Goal: Task Accomplishment & Management: Manage account settings

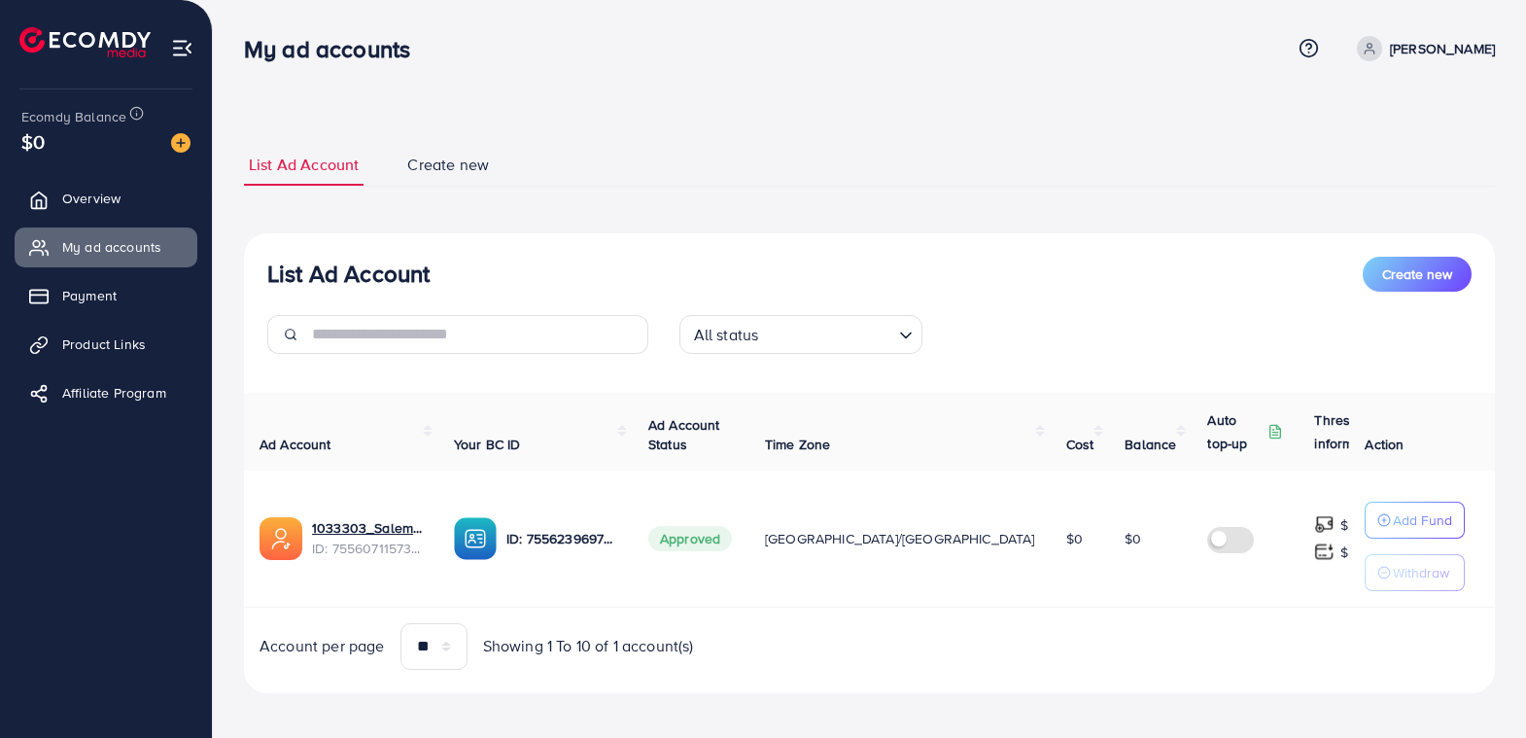
scroll to position [8, 0]
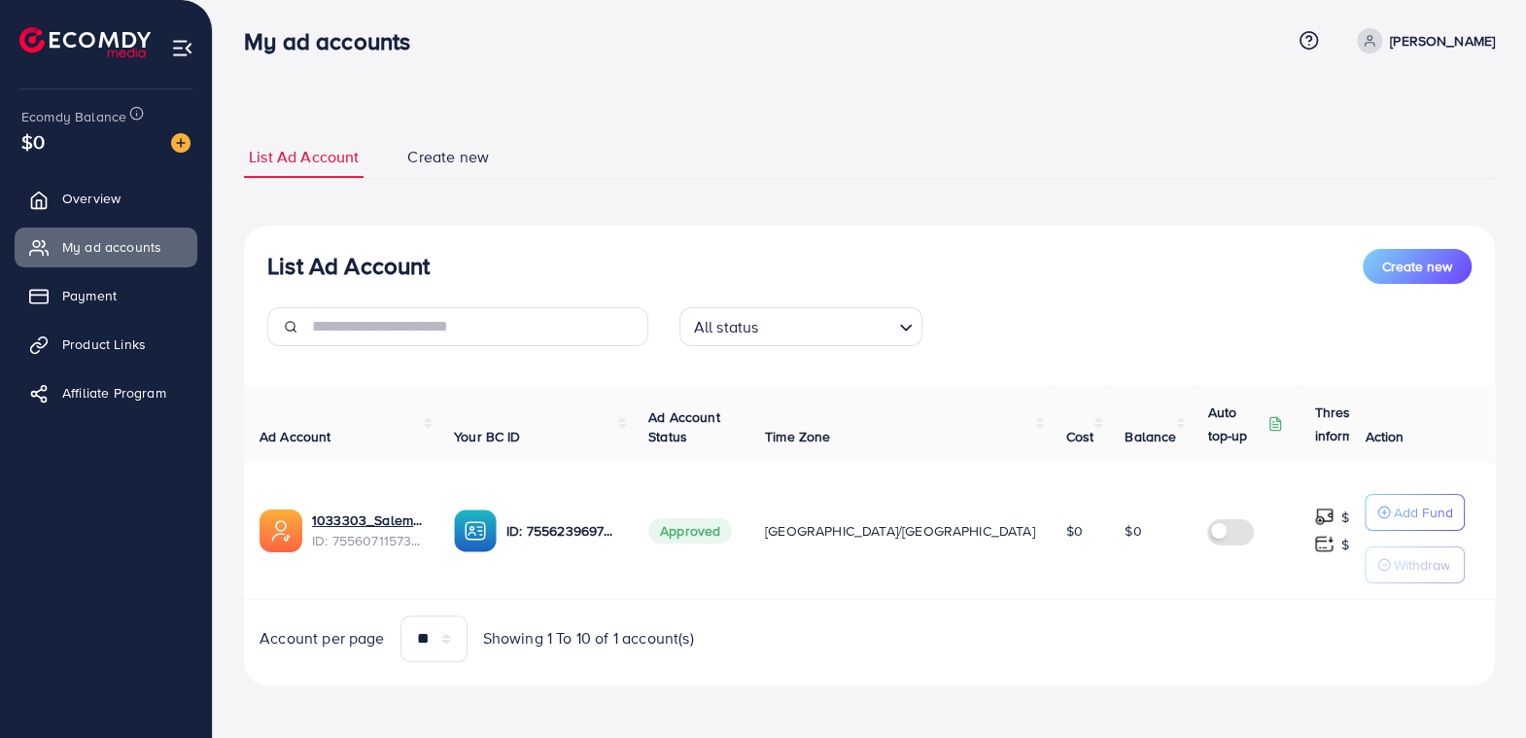
drag, startPoint x: 730, startPoint y: 535, endPoint x: 768, endPoint y: 533, distance: 38.0
click at [732, 533] on span "Approved" at bounding box center [690, 530] width 84 height 25
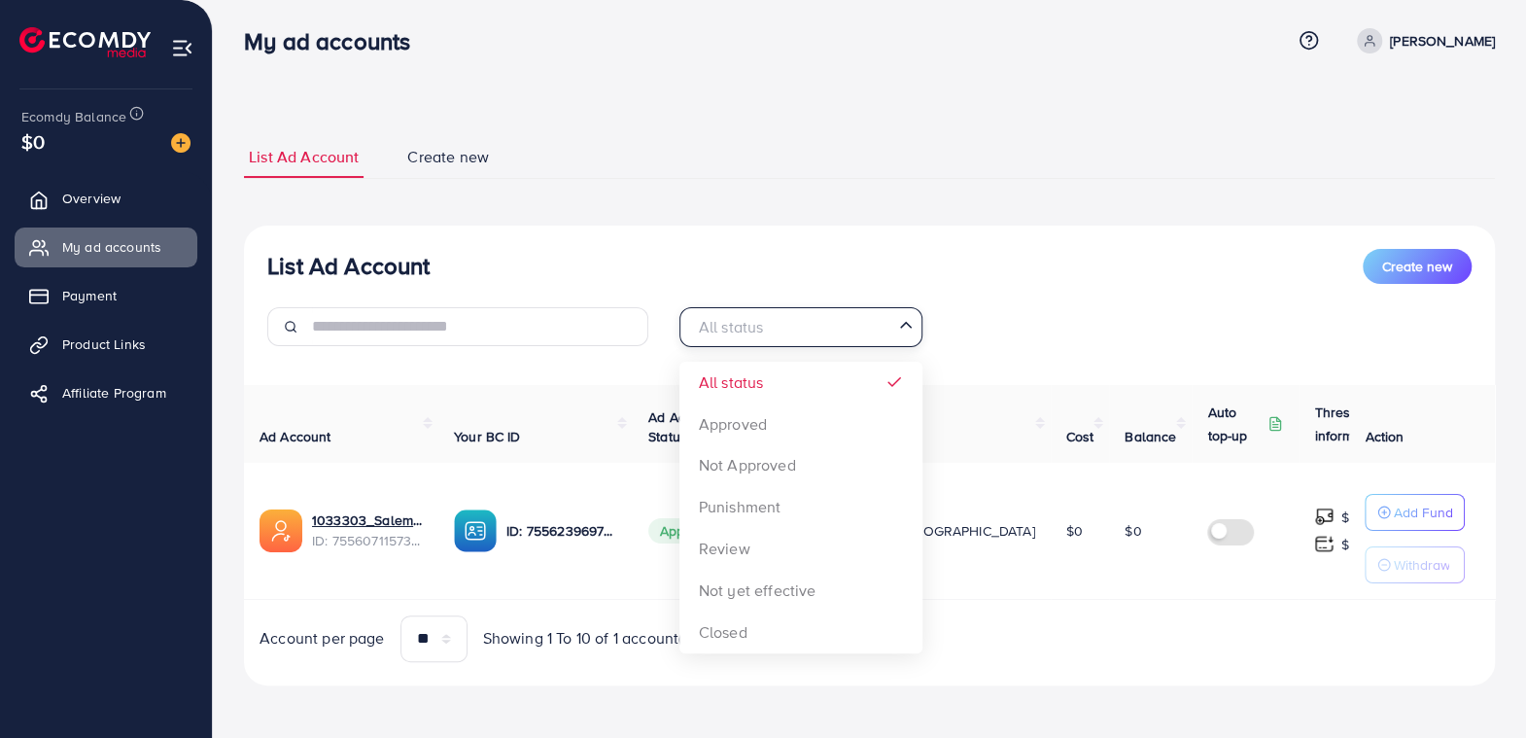
click at [872, 313] on input "Search for option" at bounding box center [789, 327] width 203 height 30
click at [953, 309] on div "All status Loading... All status Approved Not Approved Punishment Review Not ye…" at bounding box center [870, 334] width 412 height 54
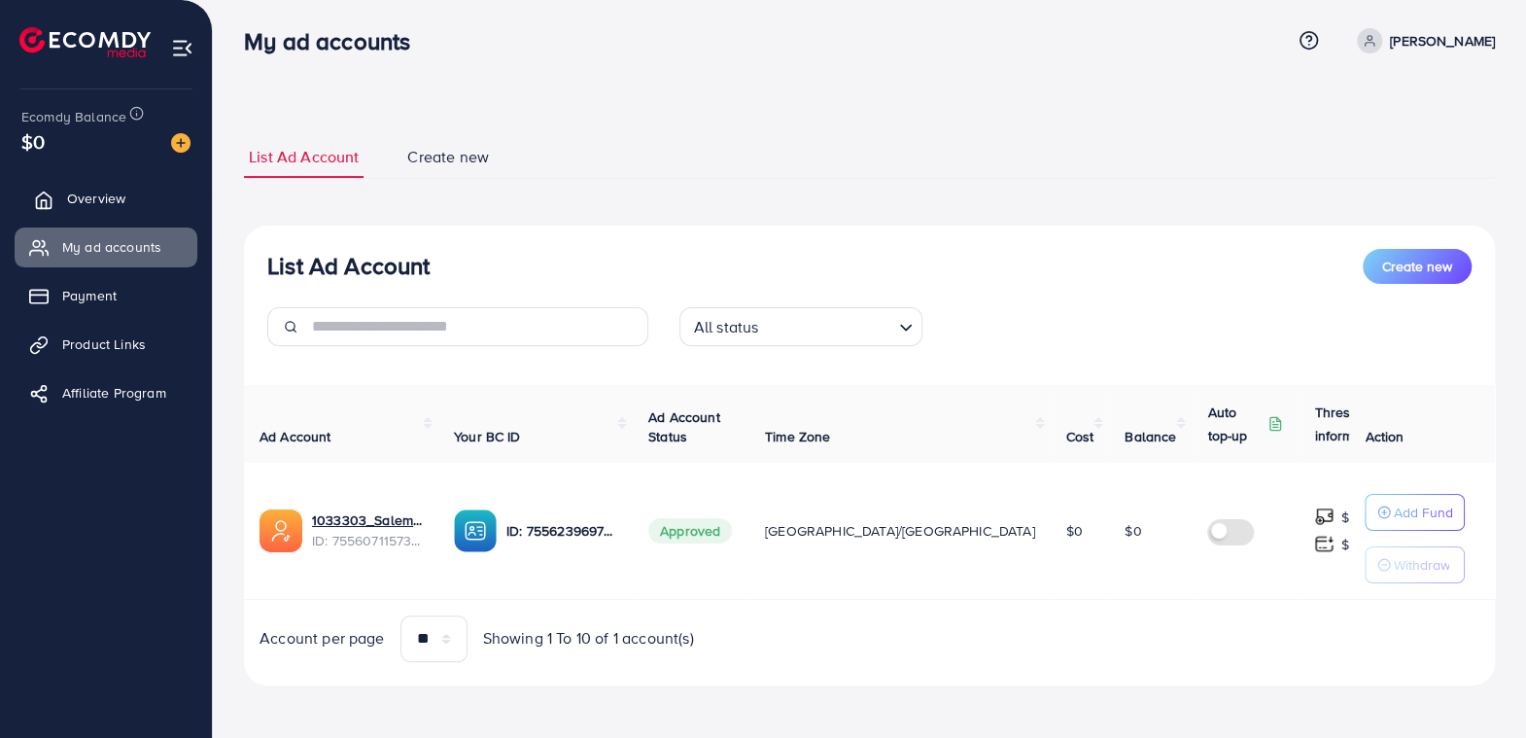
click at [111, 194] on span "Overview" at bounding box center [96, 198] width 58 height 19
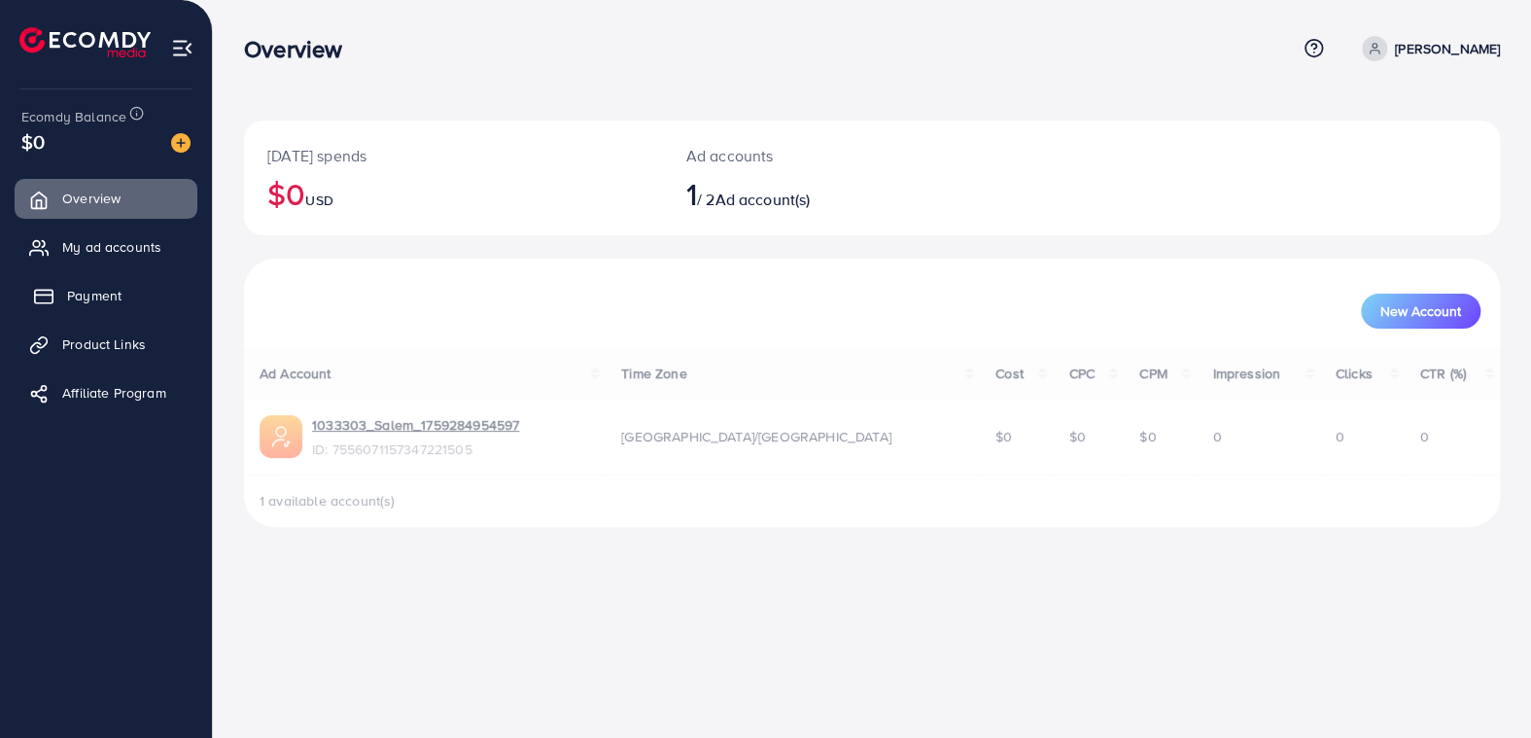
click at [126, 292] on link "Payment" at bounding box center [106, 295] width 183 height 39
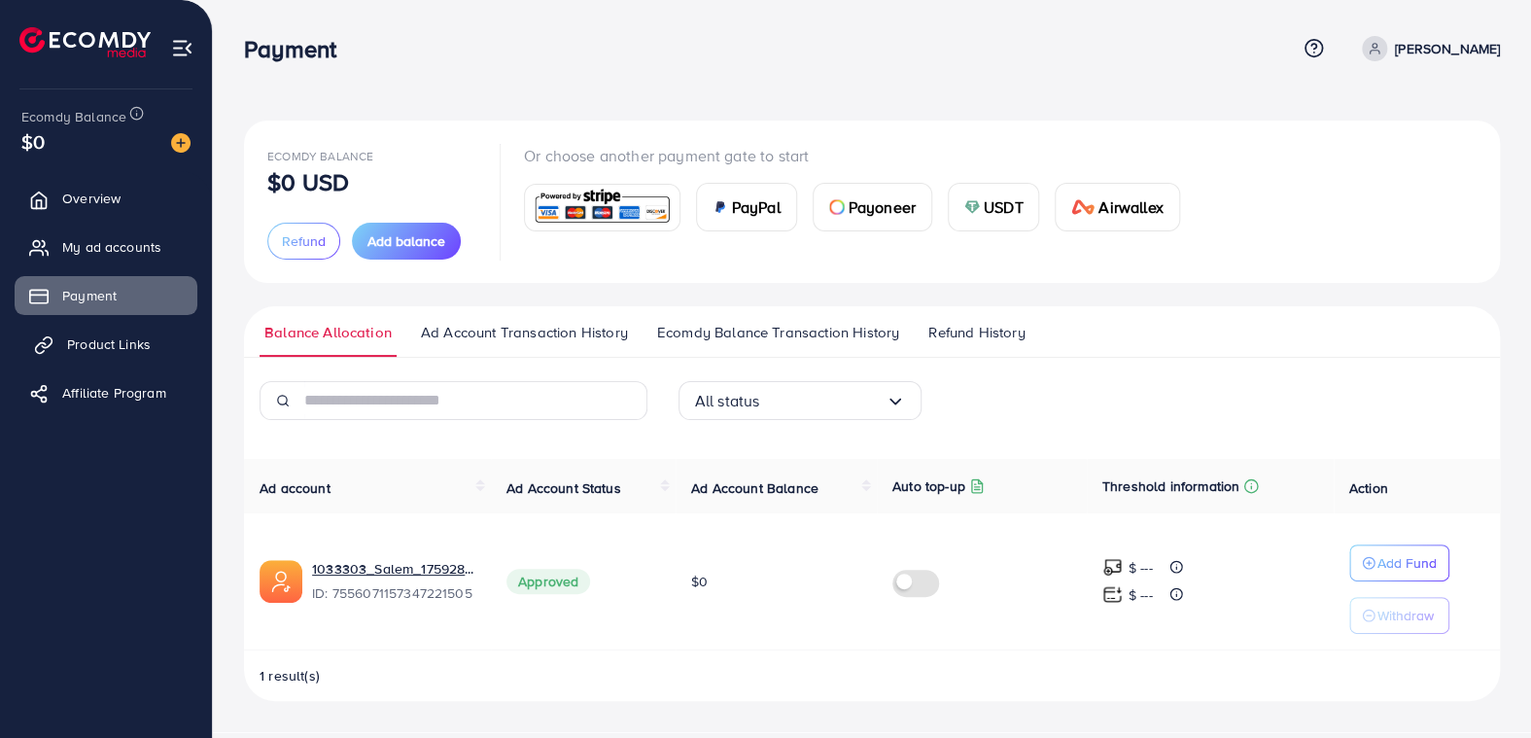
click at [67, 343] on span "Product Links" at bounding box center [109, 343] width 84 height 19
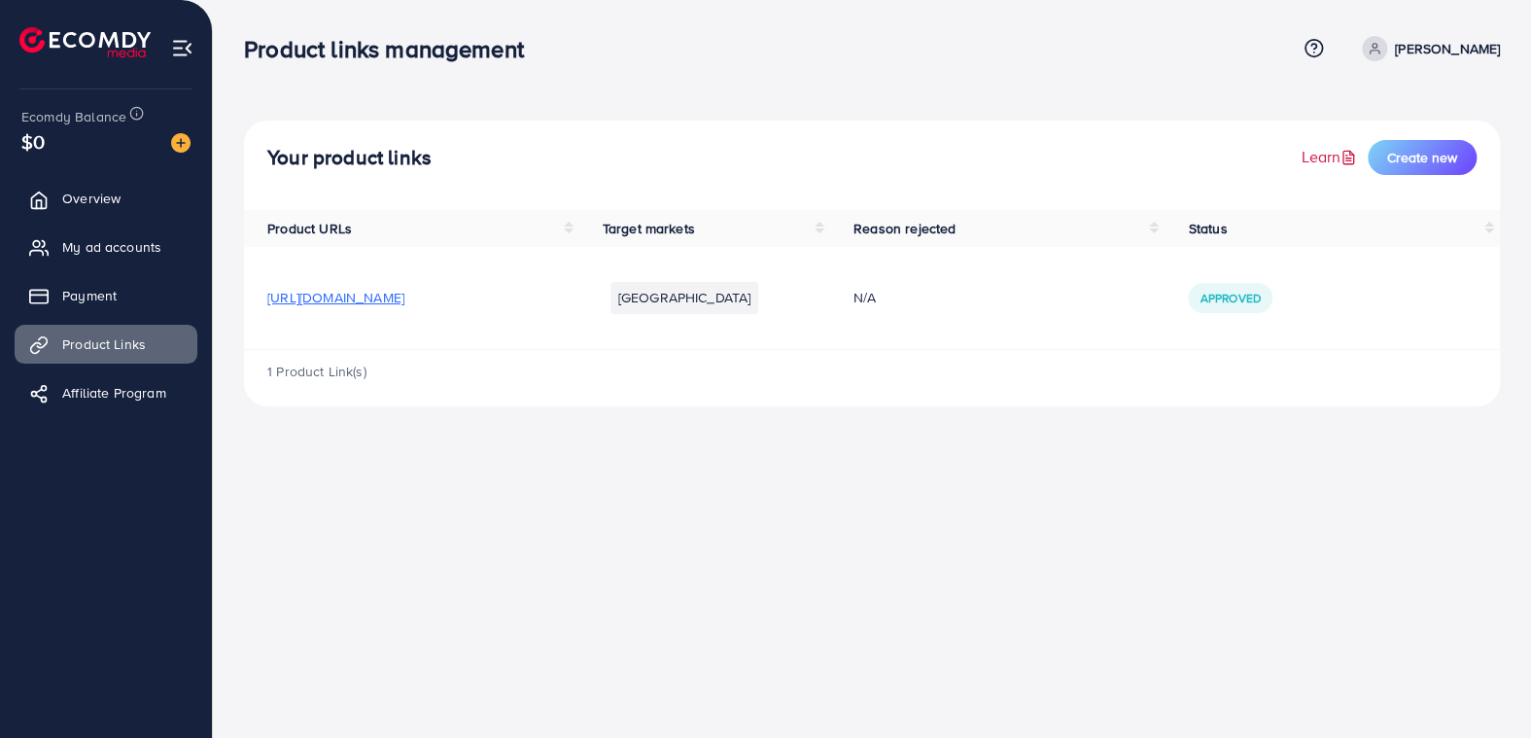
click at [1337, 156] on link "Learn" at bounding box center [1330, 157] width 59 height 22
click at [81, 192] on span "Overview" at bounding box center [96, 198] width 58 height 19
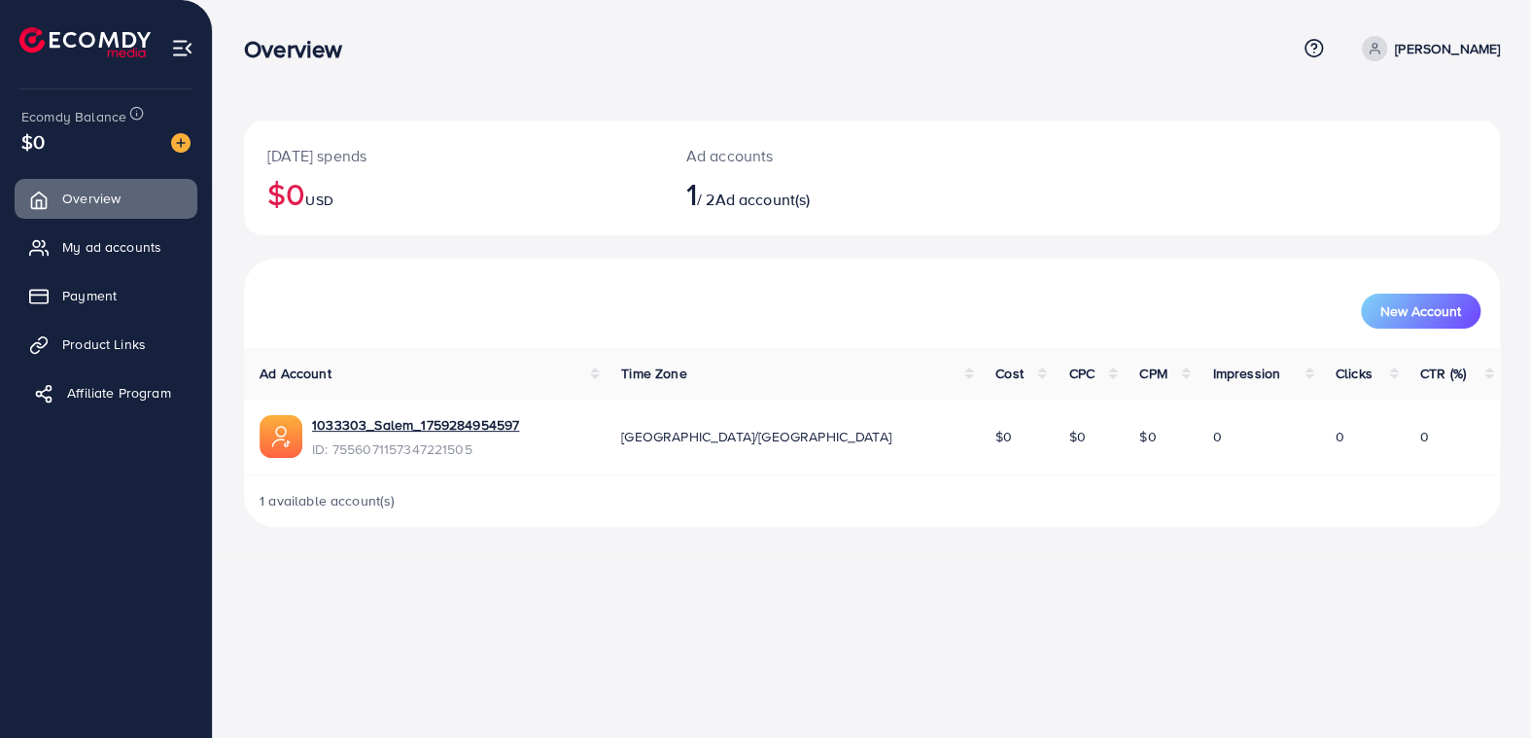
click at [133, 388] on span "Affiliate Program" at bounding box center [119, 392] width 104 height 19
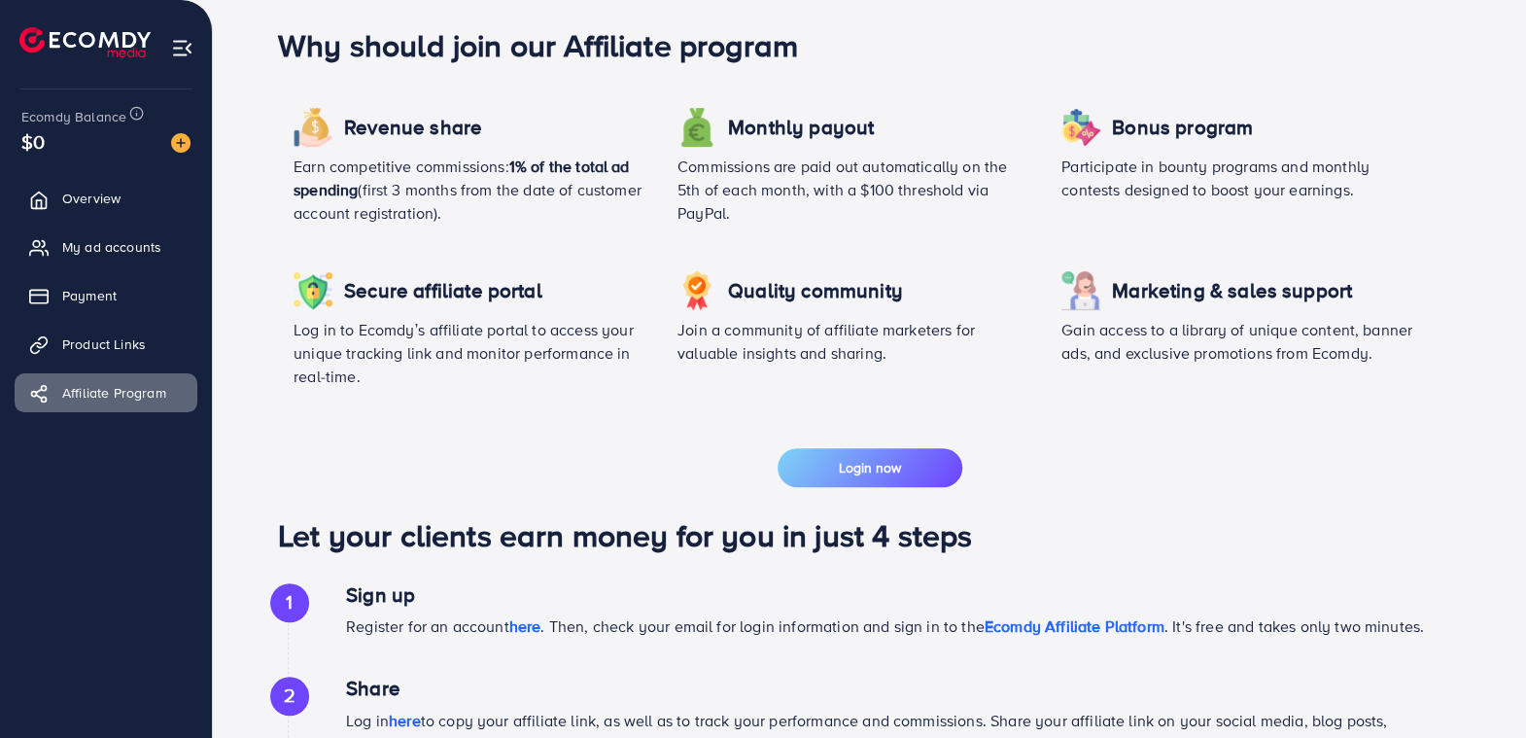
scroll to position [97, 0]
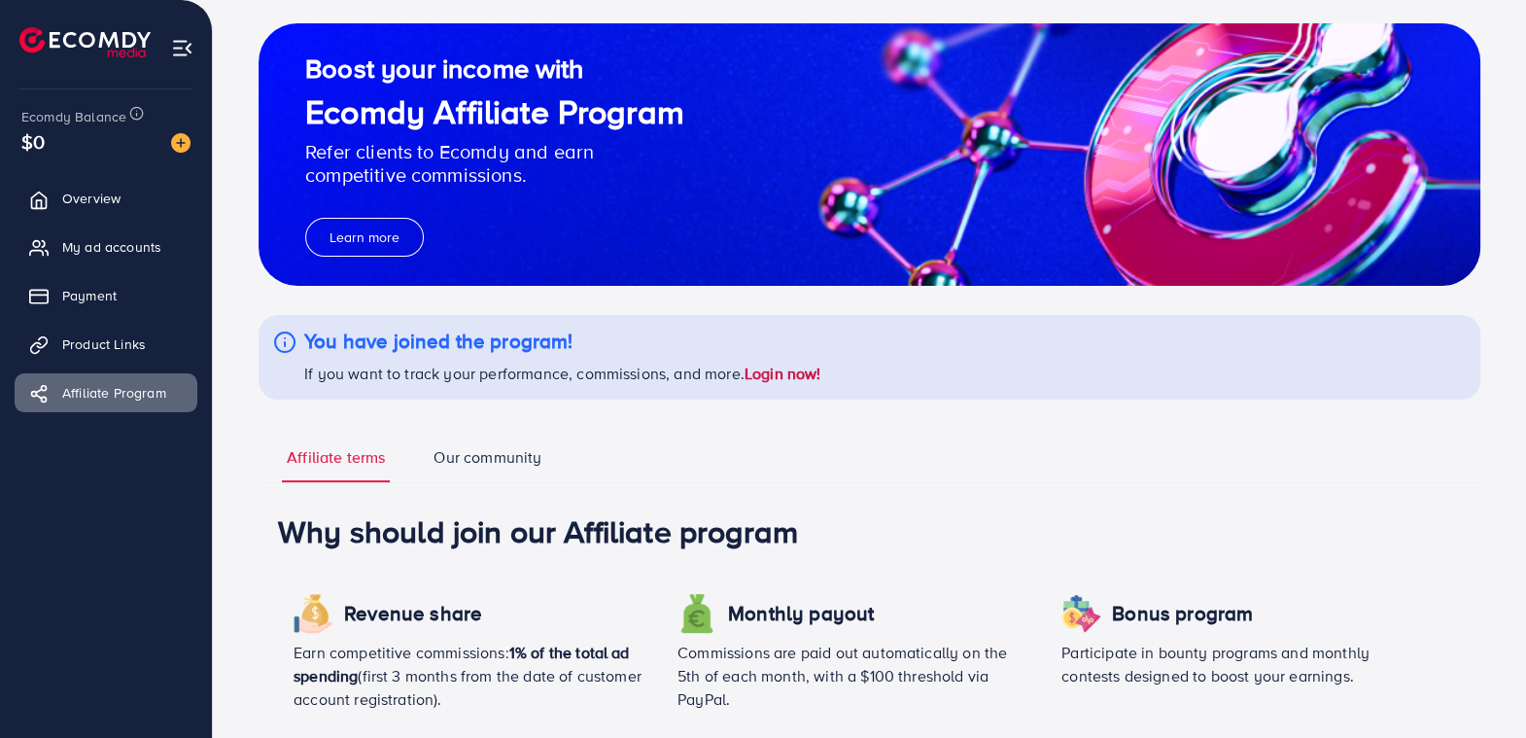
click at [785, 370] on link "Login now!" at bounding box center [783, 373] width 77 height 21
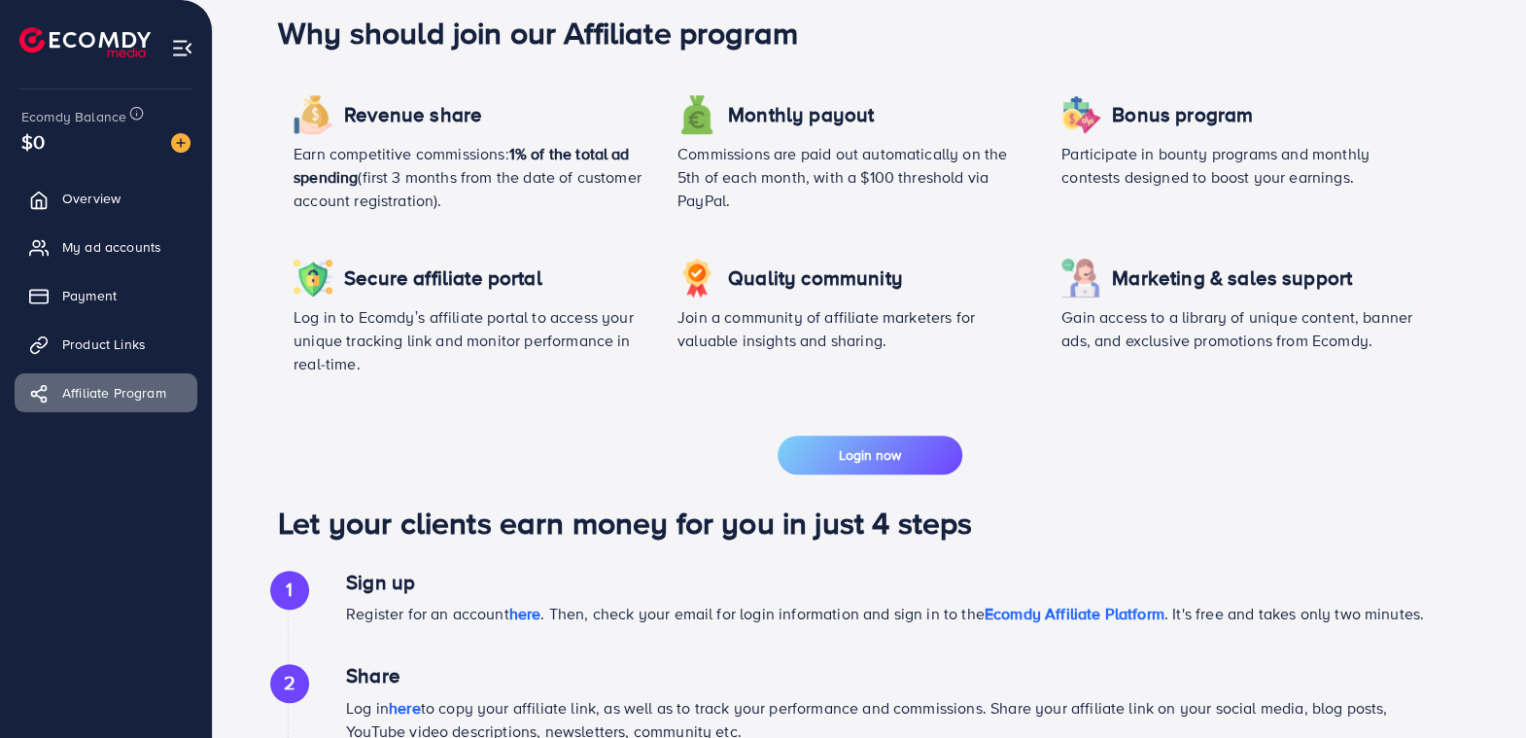
scroll to position [312, 0]
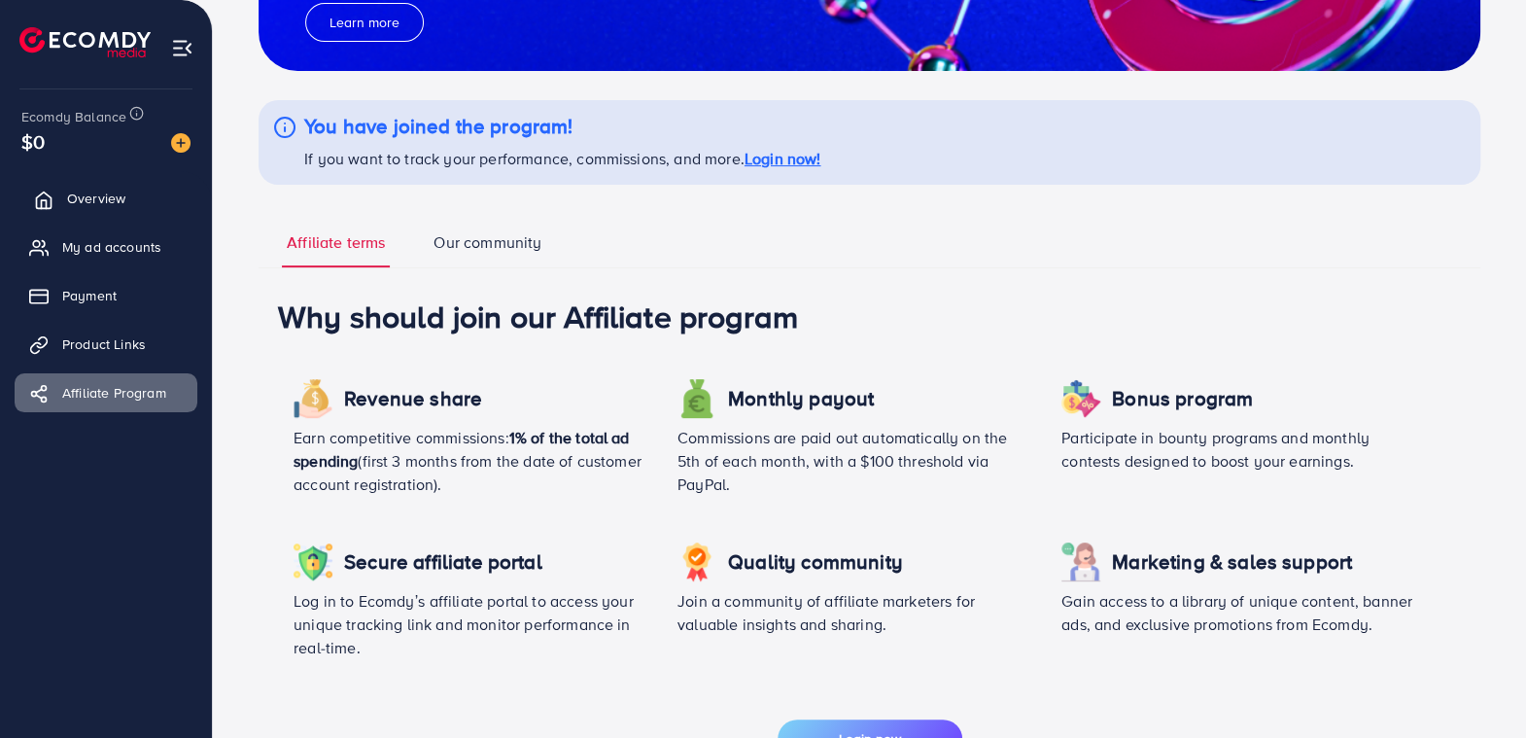
click at [92, 201] on span "Overview" at bounding box center [96, 198] width 58 height 19
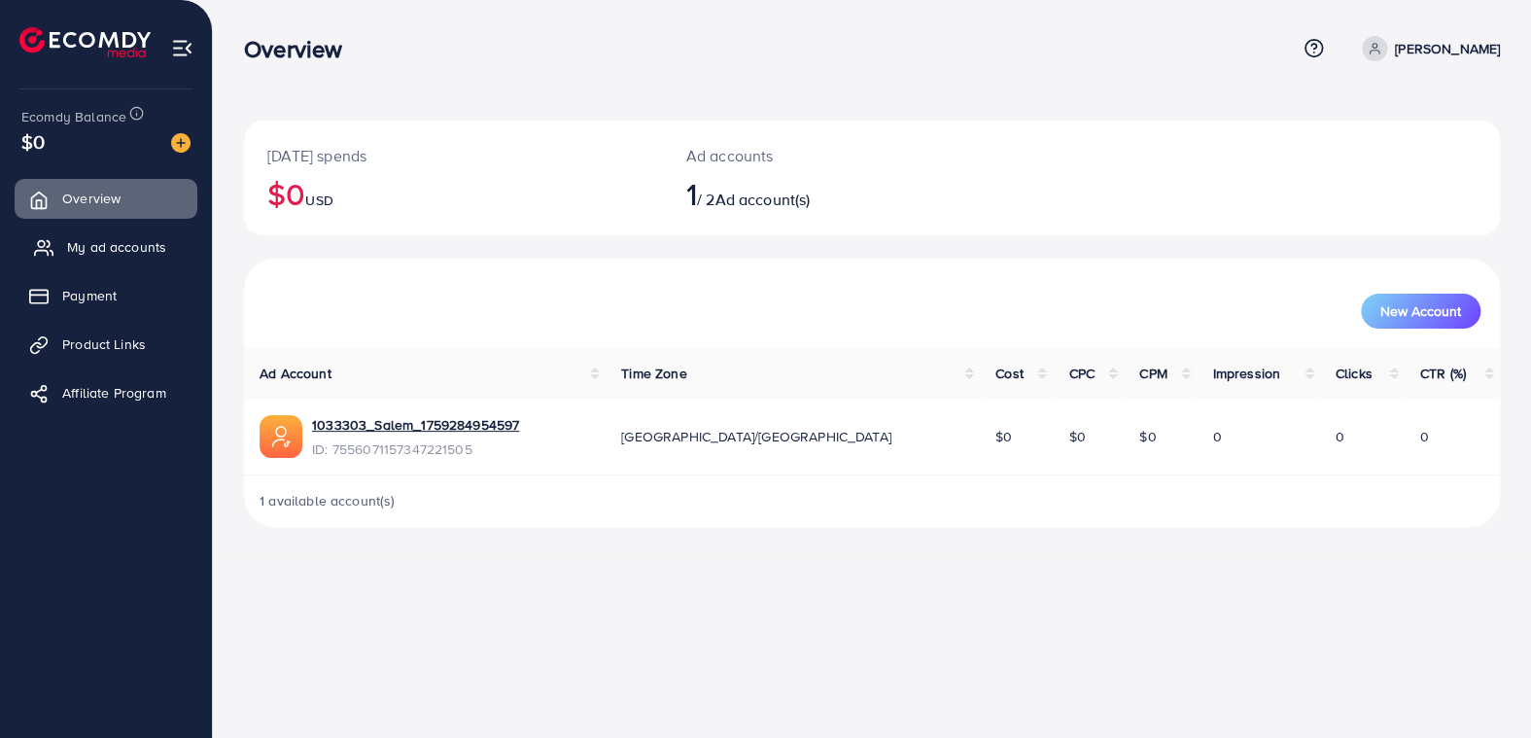
click at [115, 249] on span "My ad accounts" at bounding box center [116, 246] width 99 height 19
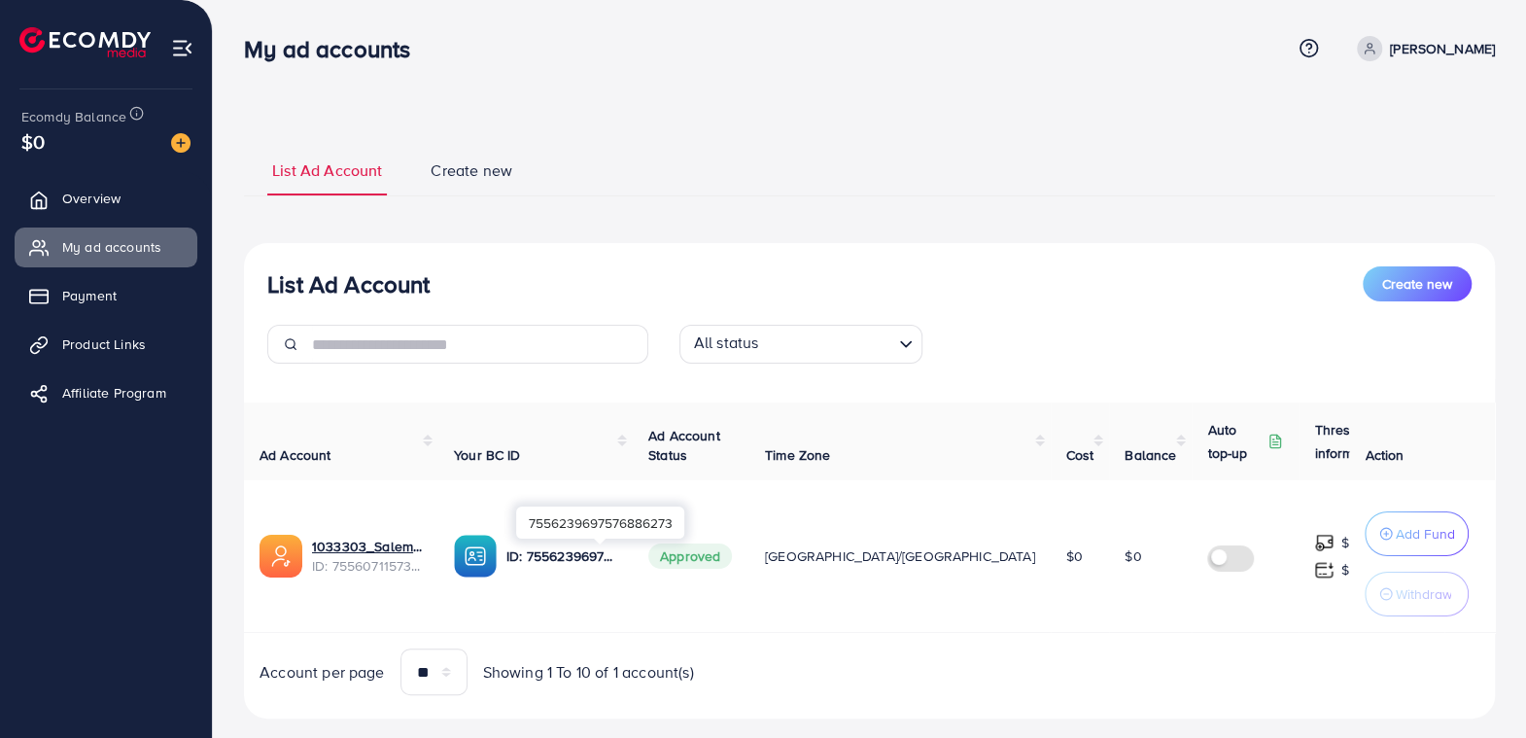
scroll to position [34, 0]
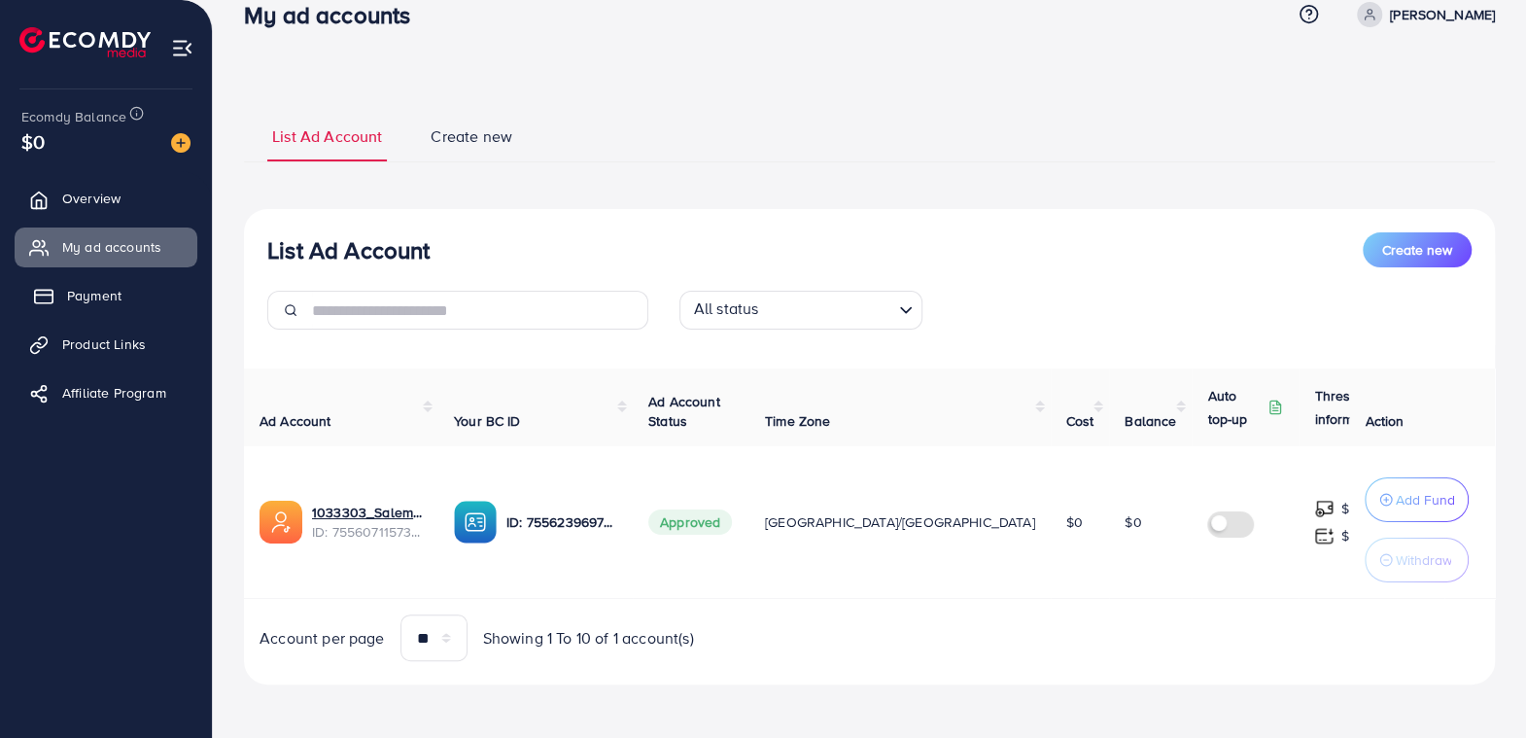
click at [93, 295] on span "Payment" at bounding box center [94, 295] width 54 height 19
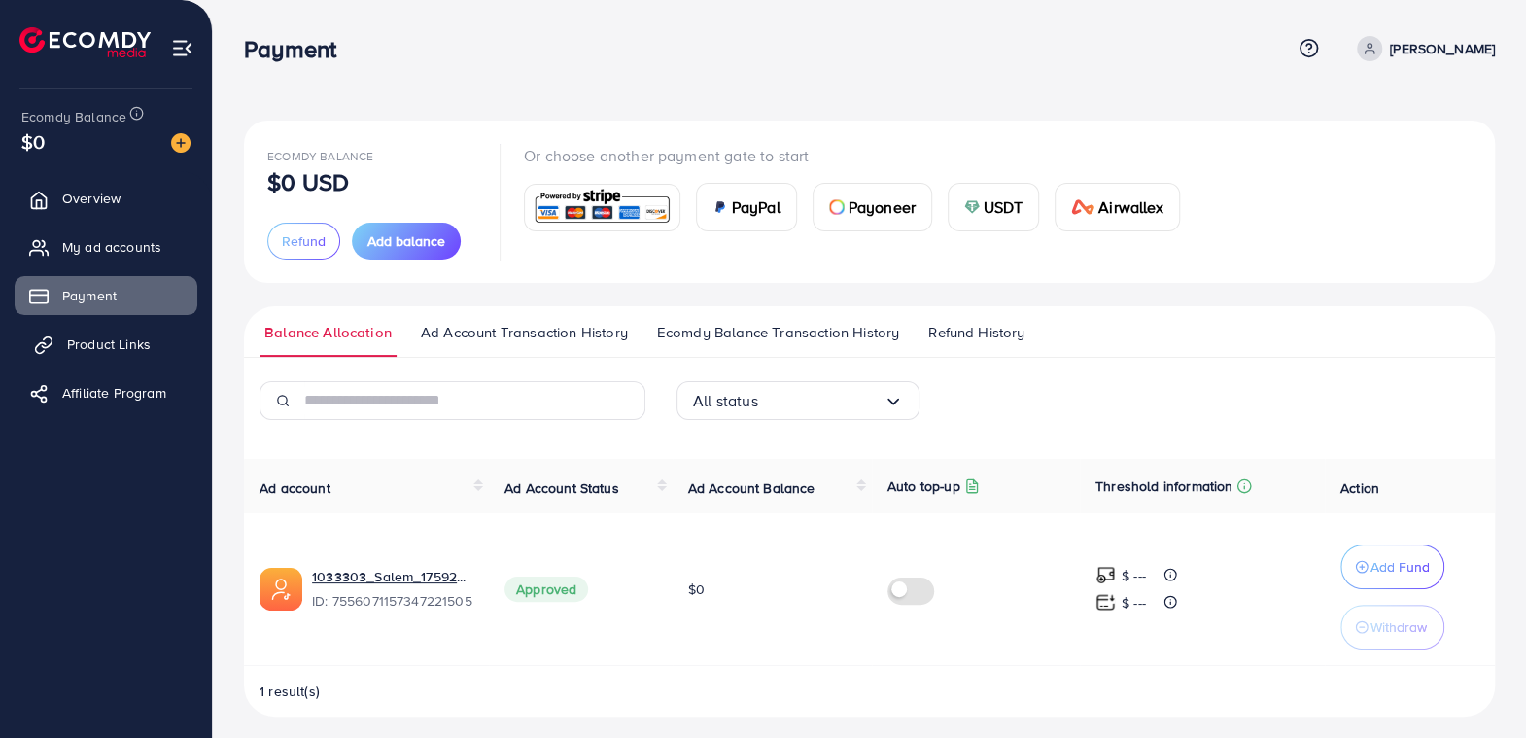
click at [84, 342] on span "Product Links" at bounding box center [109, 343] width 84 height 19
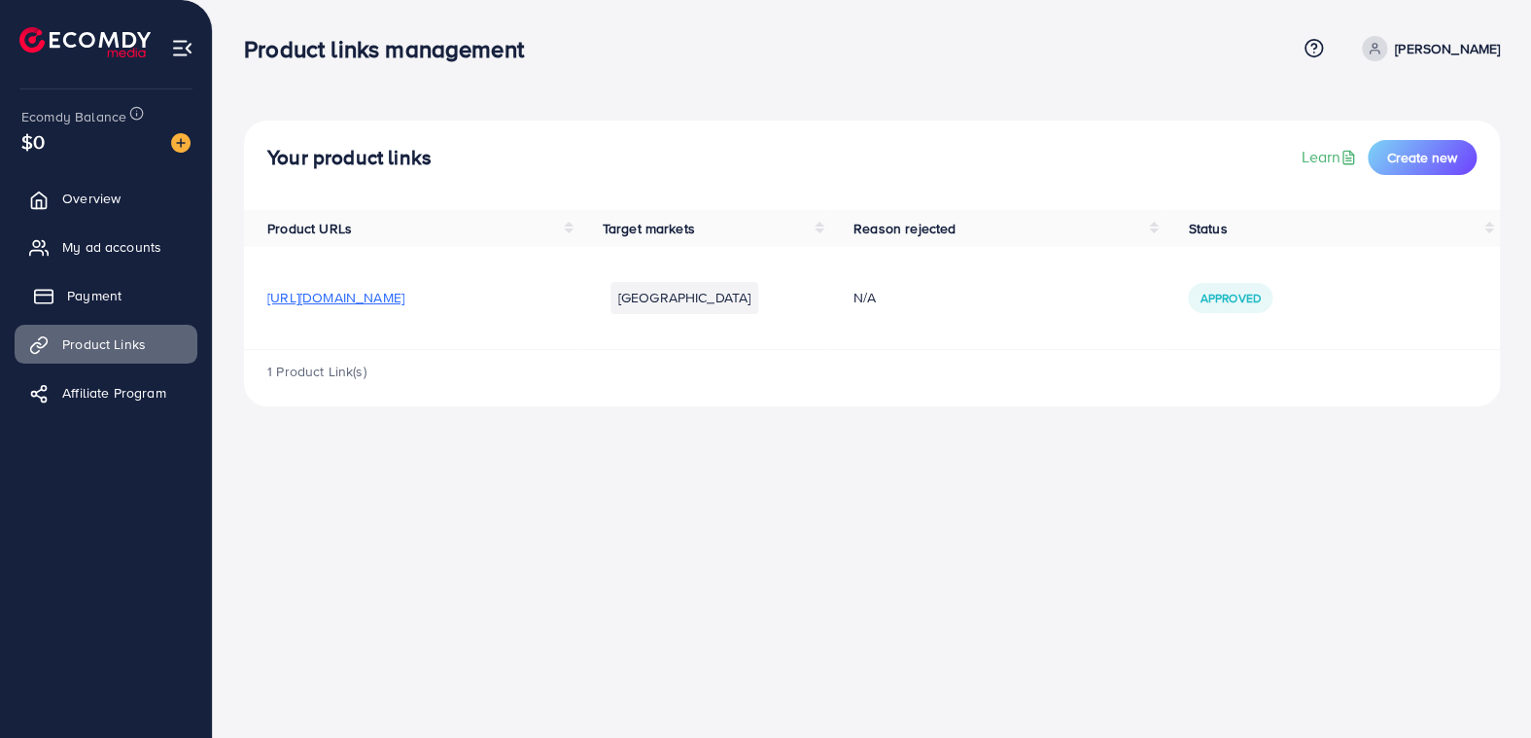
click at [102, 291] on span "Payment" at bounding box center [94, 295] width 54 height 19
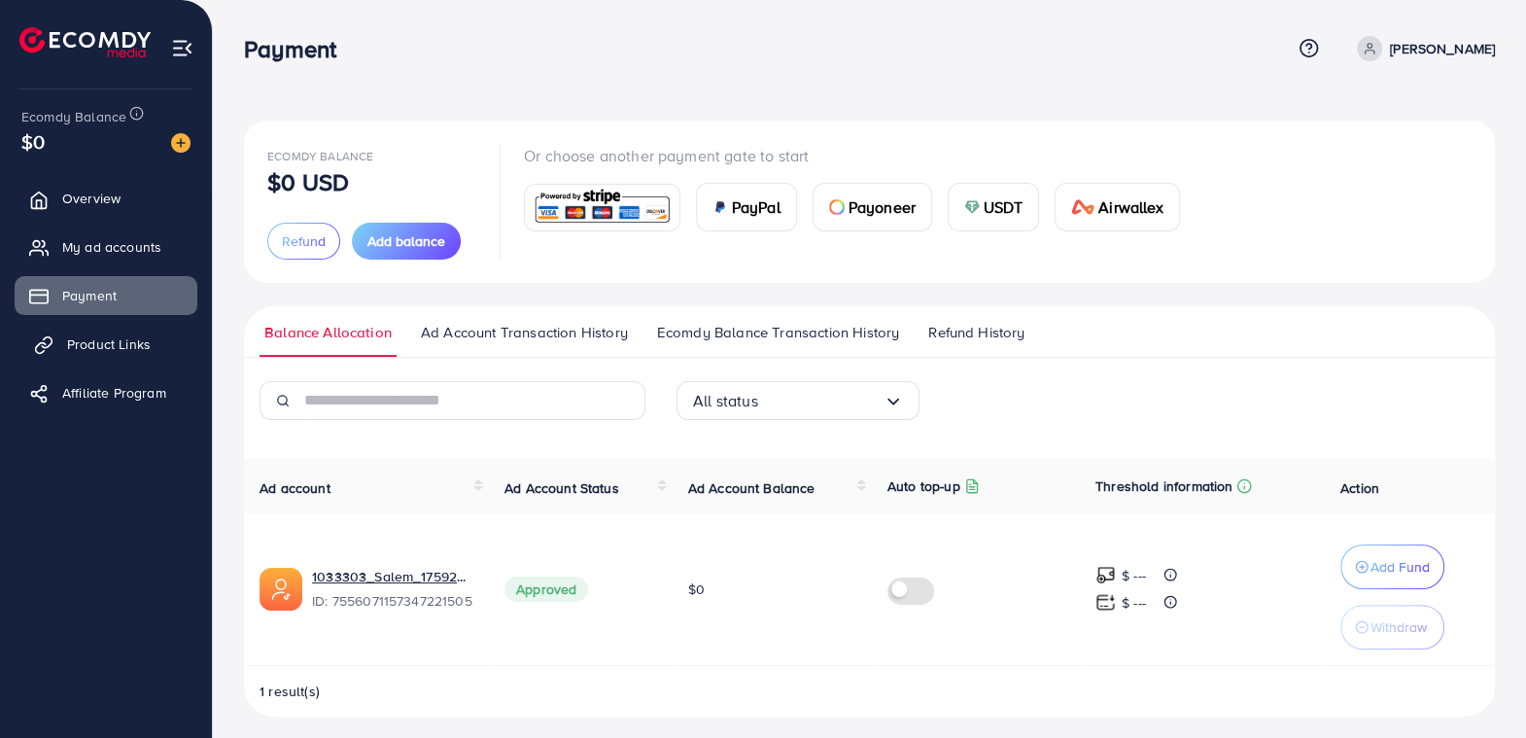
click at [118, 344] on span "Product Links" at bounding box center [109, 343] width 84 height 19
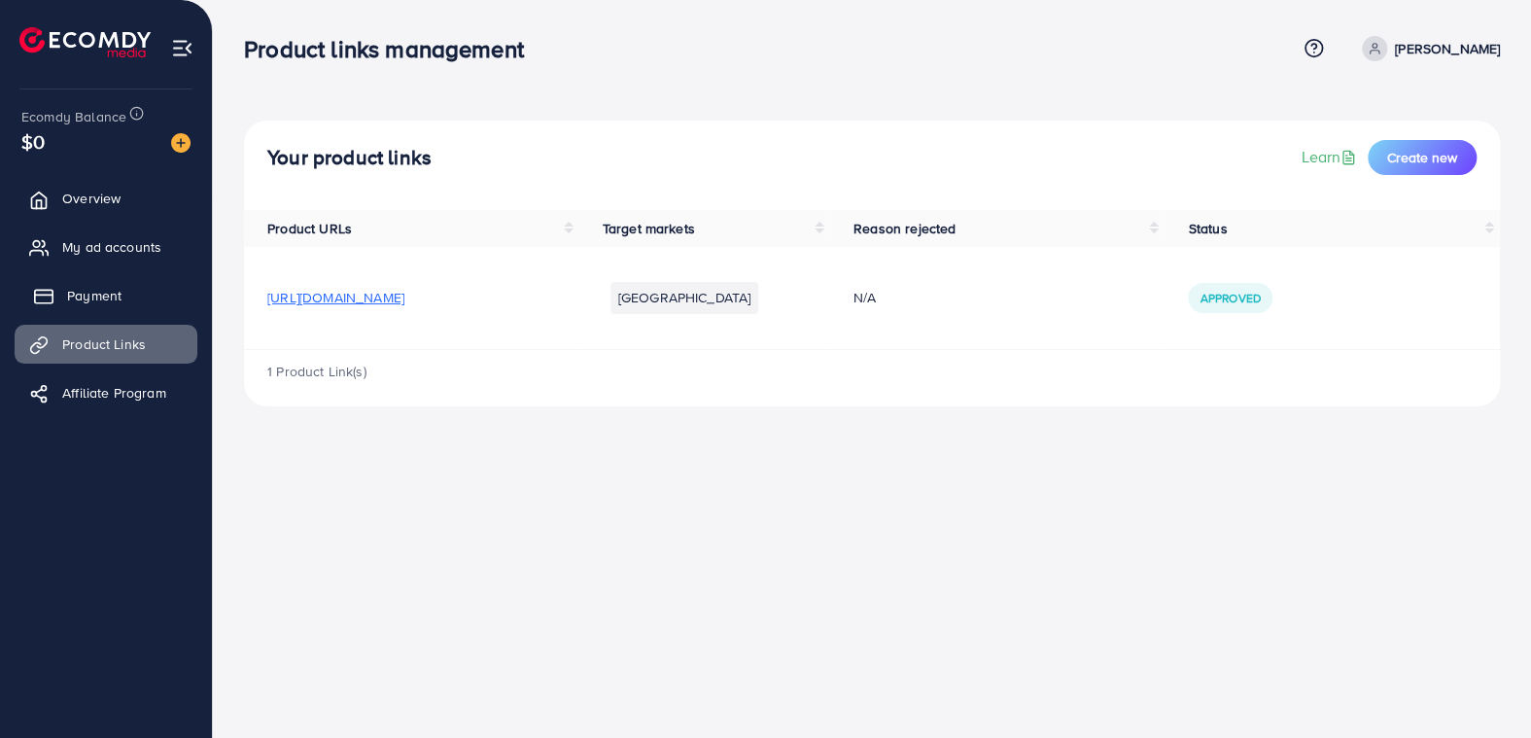
click at [119, 299] on span "Payment" at bounding box center [94, 295] width 54 height 19
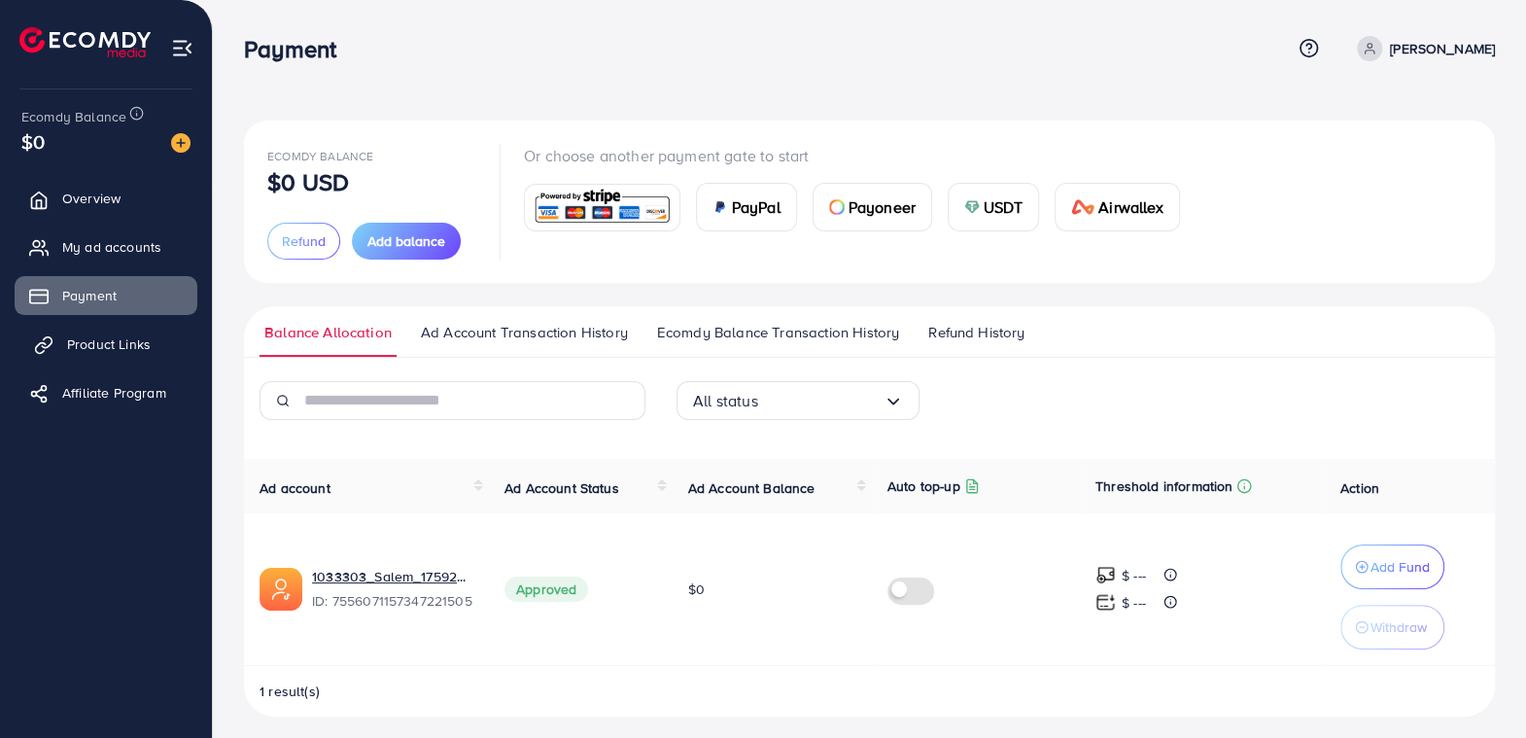
click at [77, 343] on span "Product Links" at bounding box center [109, 343] width 84 height 19
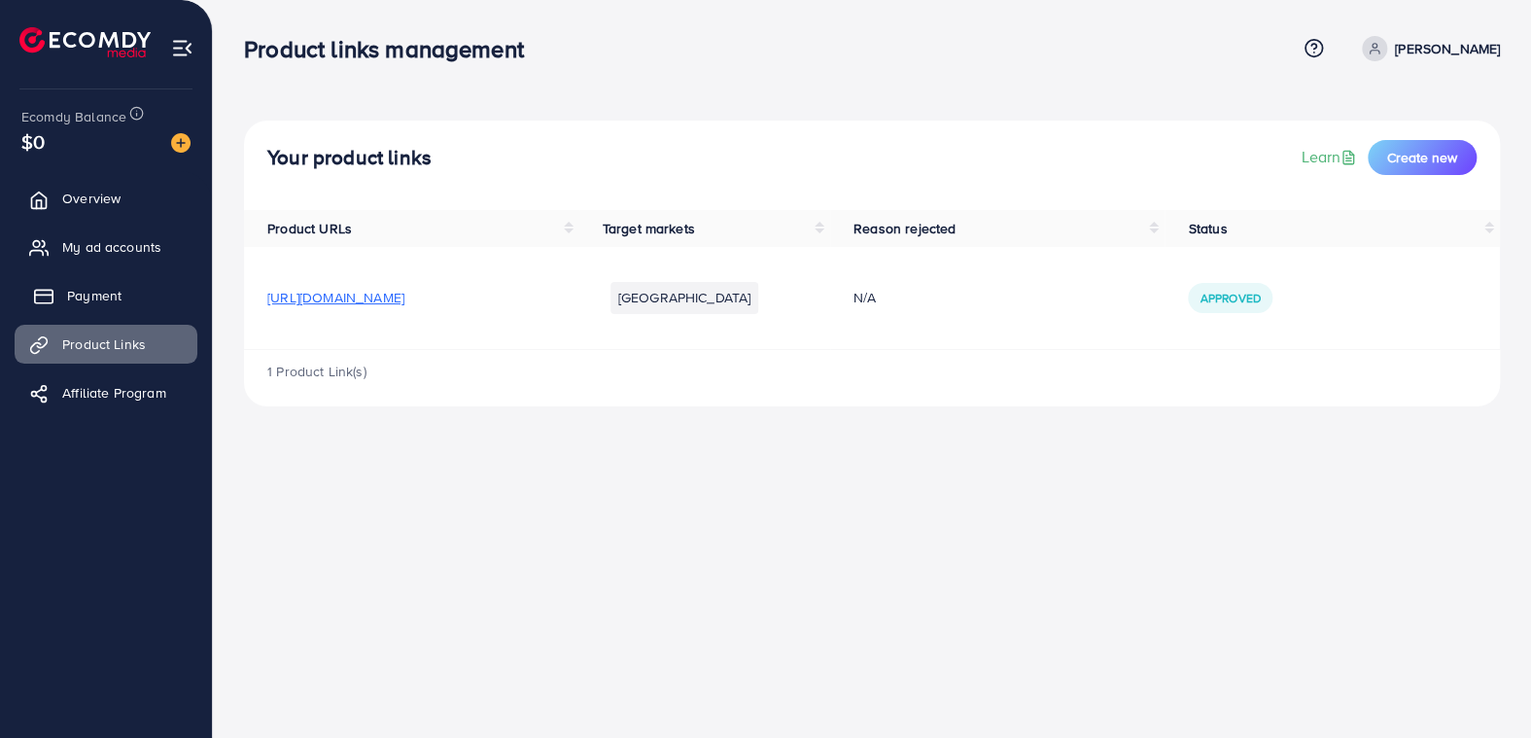
click at [127, 299] on link "Payment" at bounding box center [106, 295] width 183 height 39
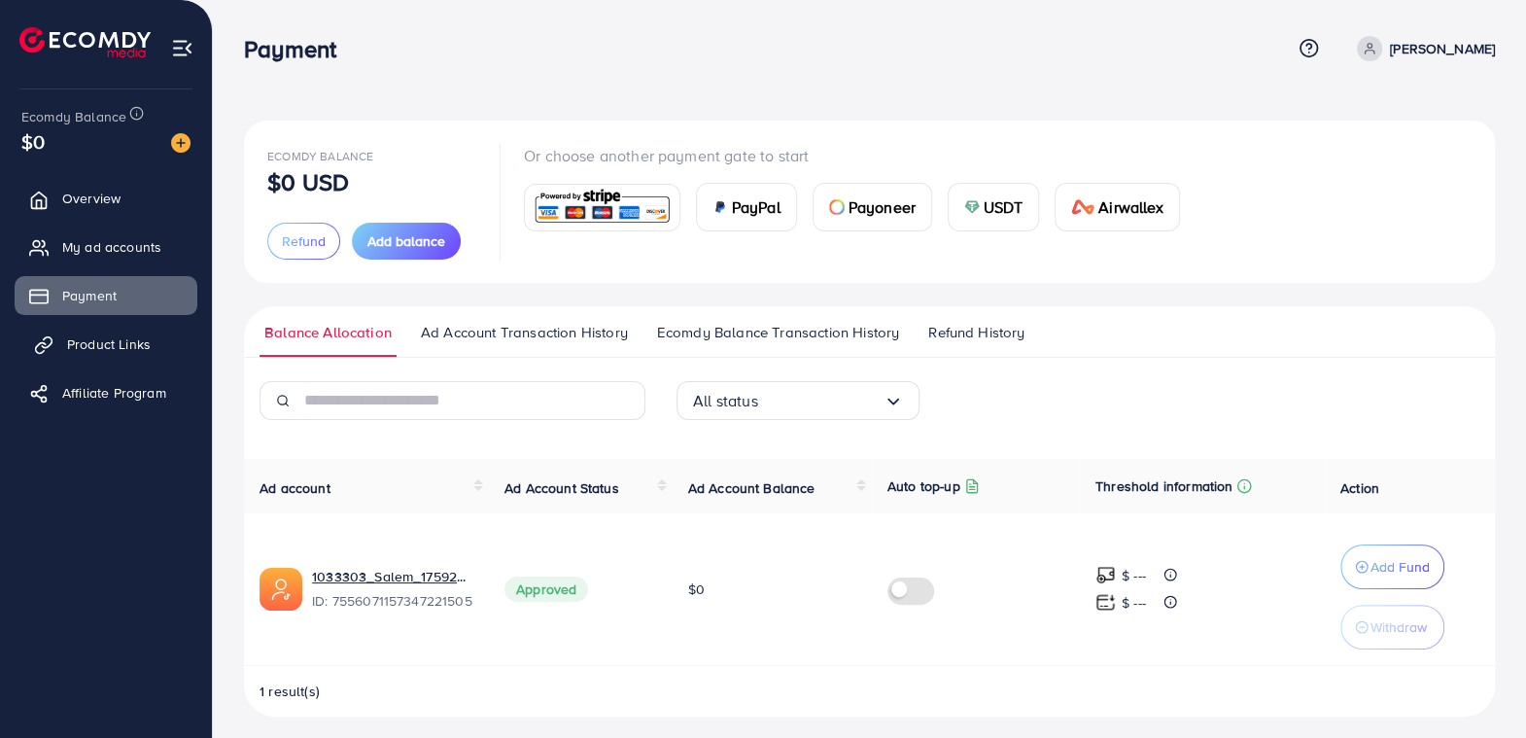
click at [119, 341] on span "Product Links" at bounding box center [109, 343] width 84 height 19
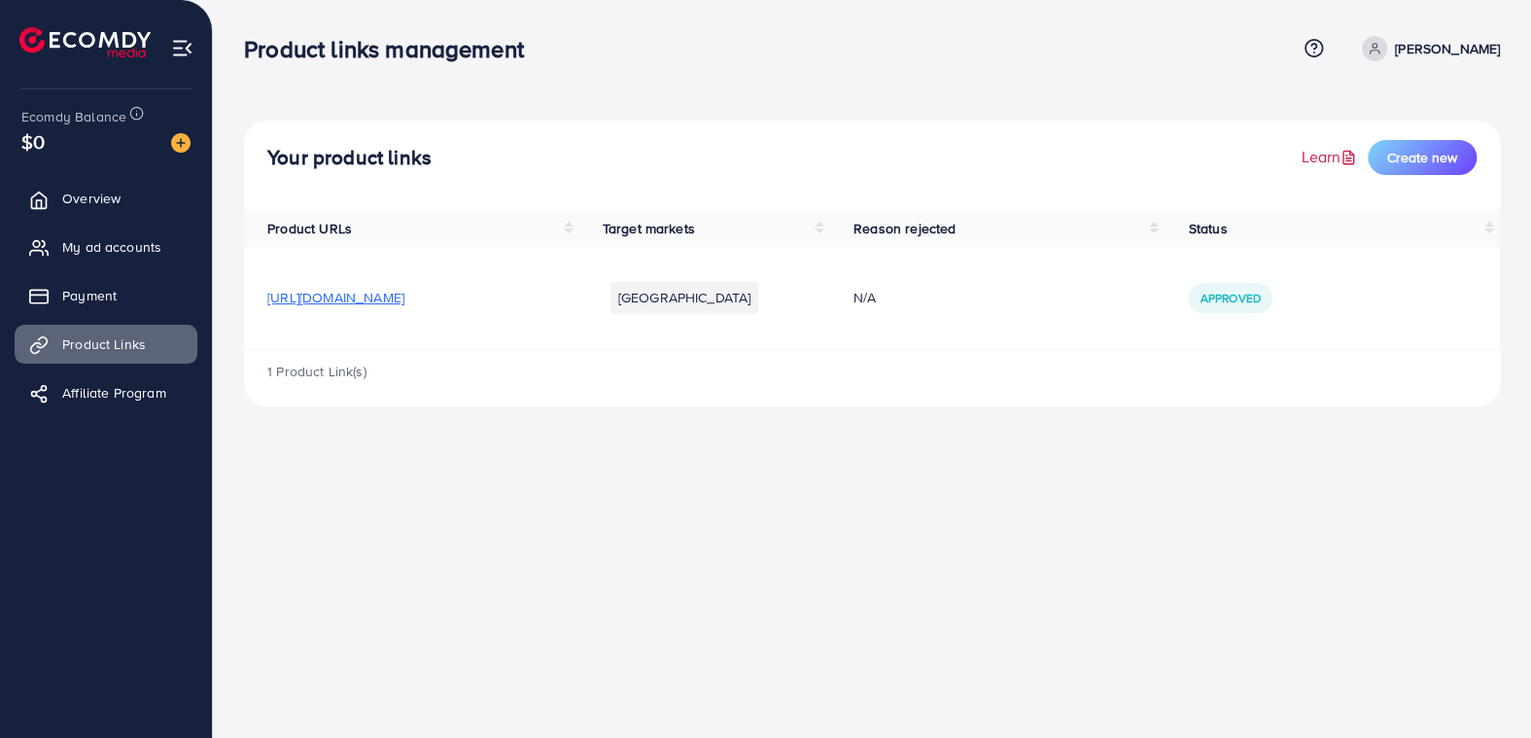
click at [1322, 156] on link "Learn" at bounding box center [1330, 157] width 59 height 22
click at [92, 202] on span "Overview" at bounding box center [96, 198] width 58 height 19
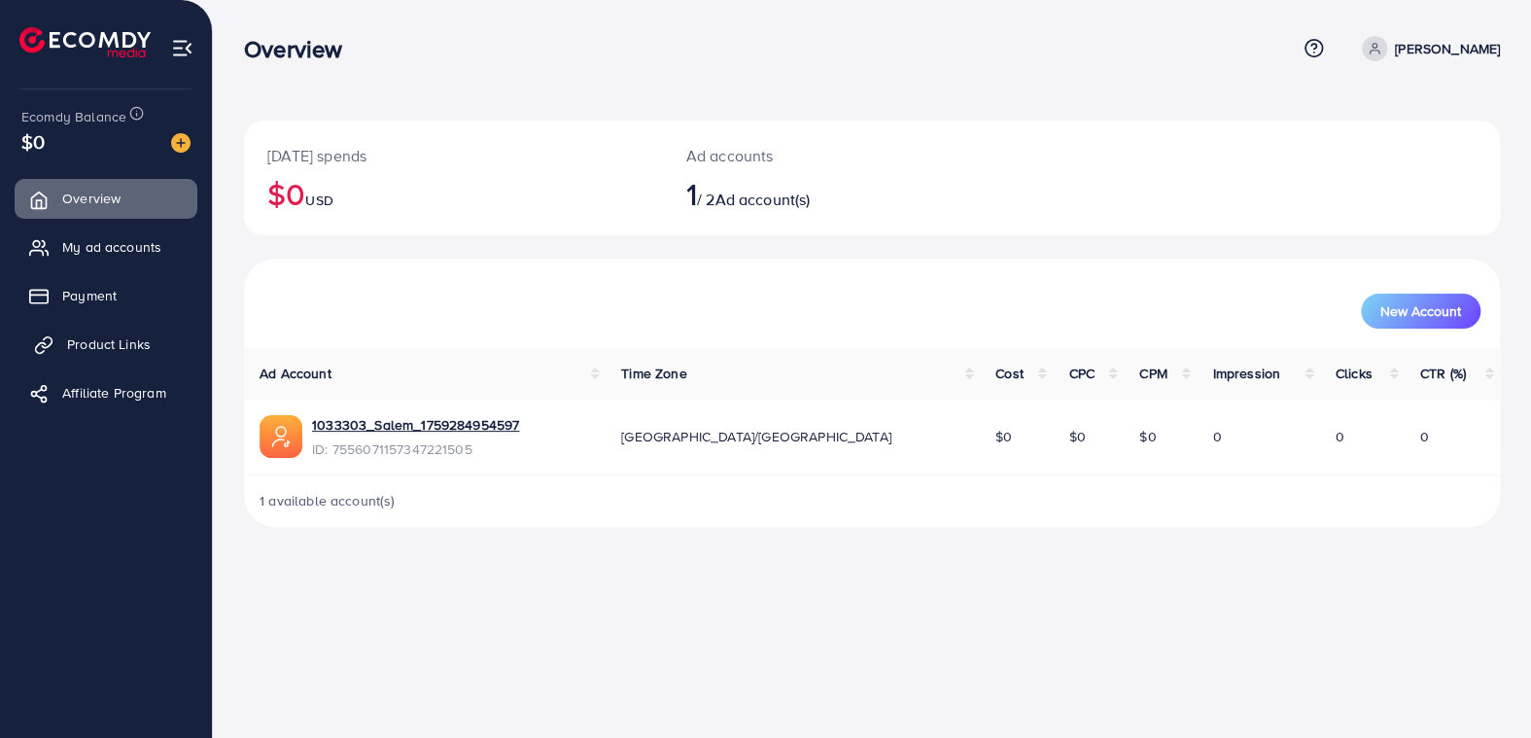
click at [119, 343] on span "Product Links" at bounding box center [109, 343] width 84 height 19
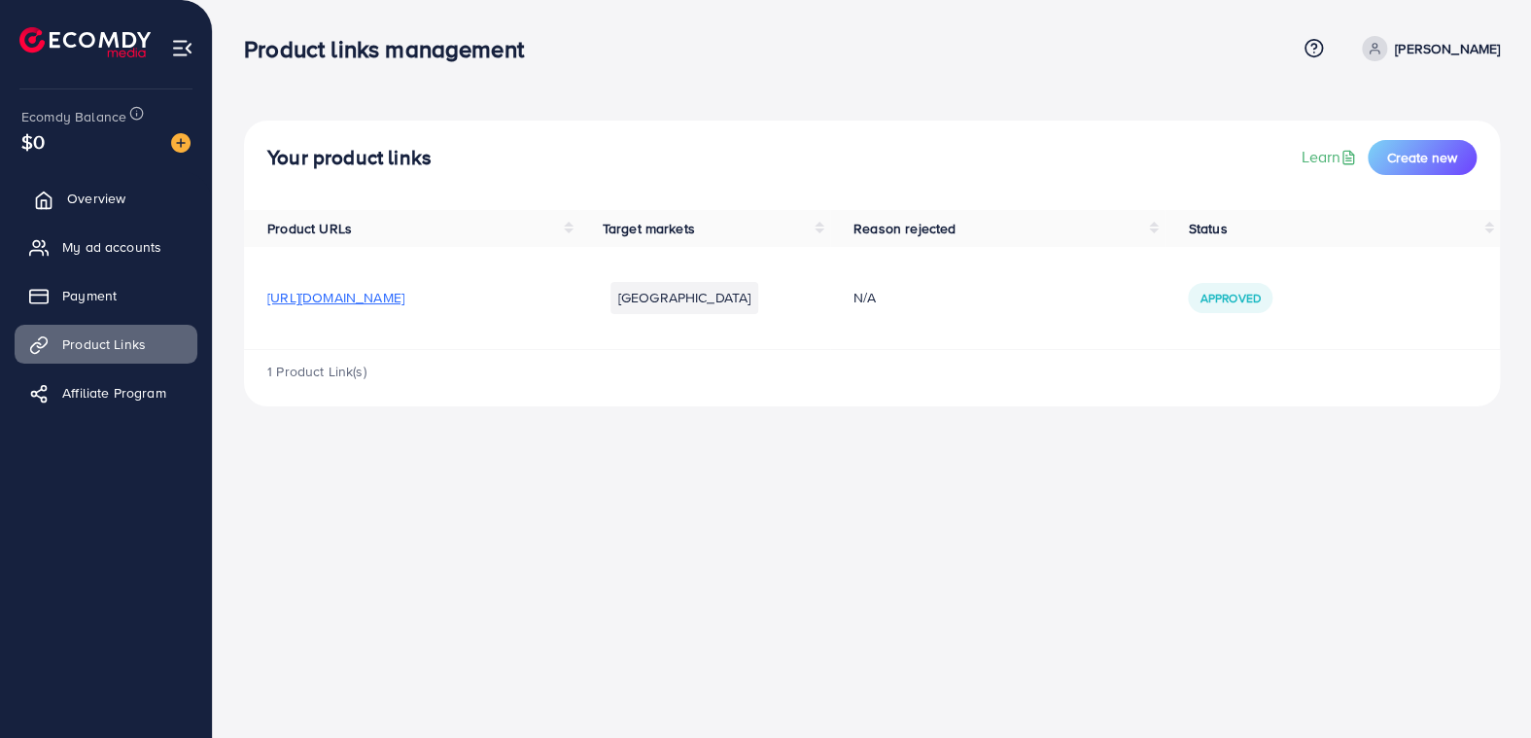
click at [87, 201] on span "Overview" at bounding box center [96, 198] width 58 height 19
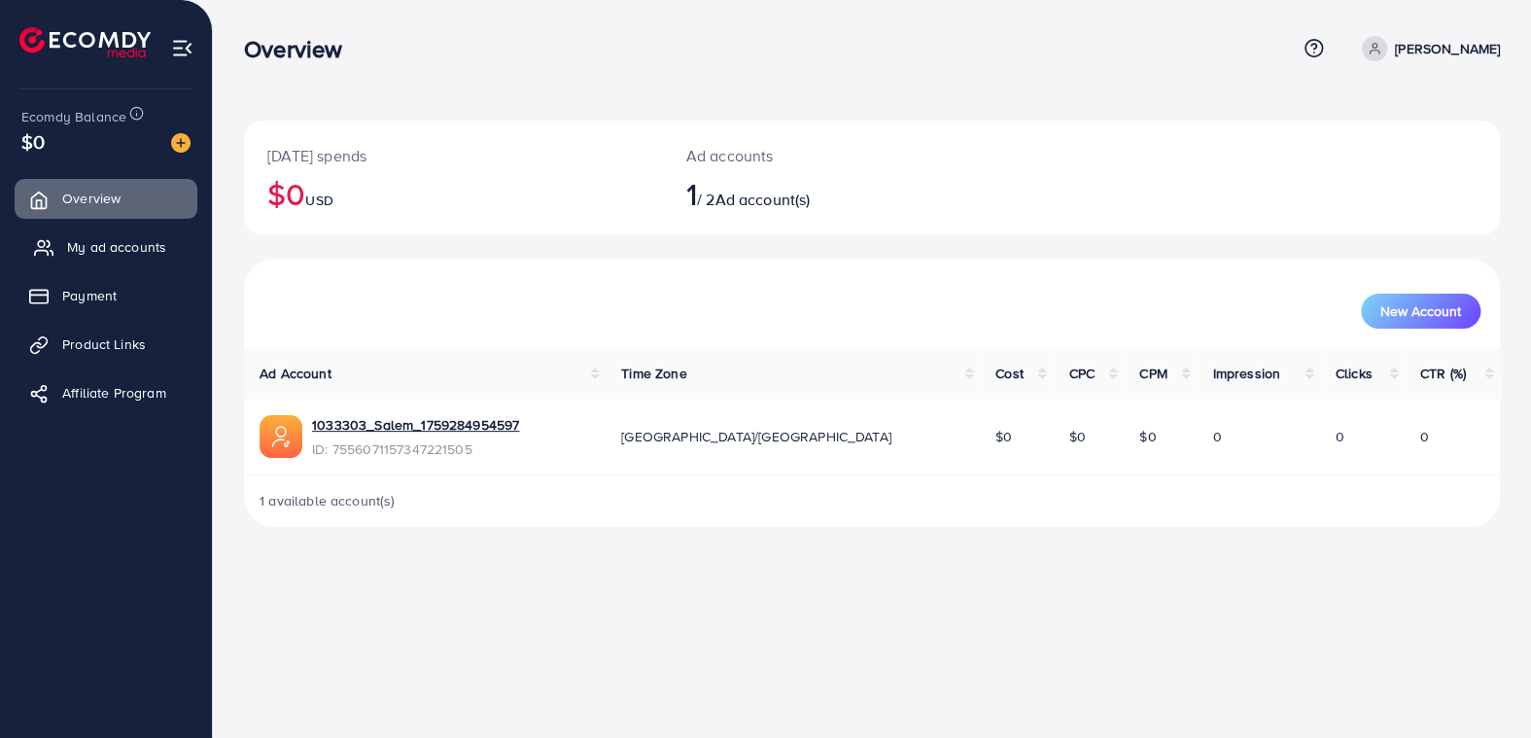
click at [130, 246] on span "My ad accounts" at bounding box center [116, 246] width 99 height 19
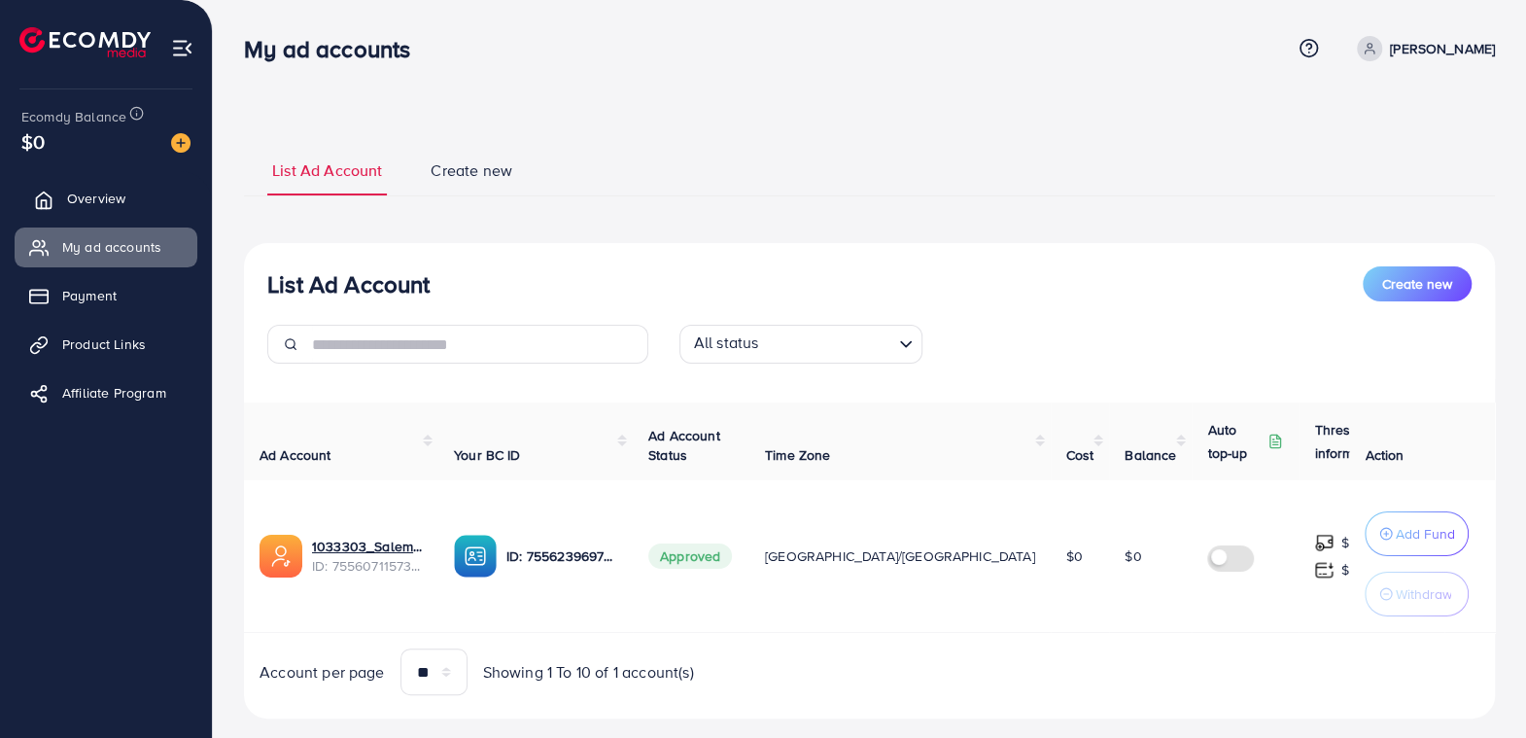
click at [92, 203] on span "Overview" at bounding box center [96, 198] width 58 height 19
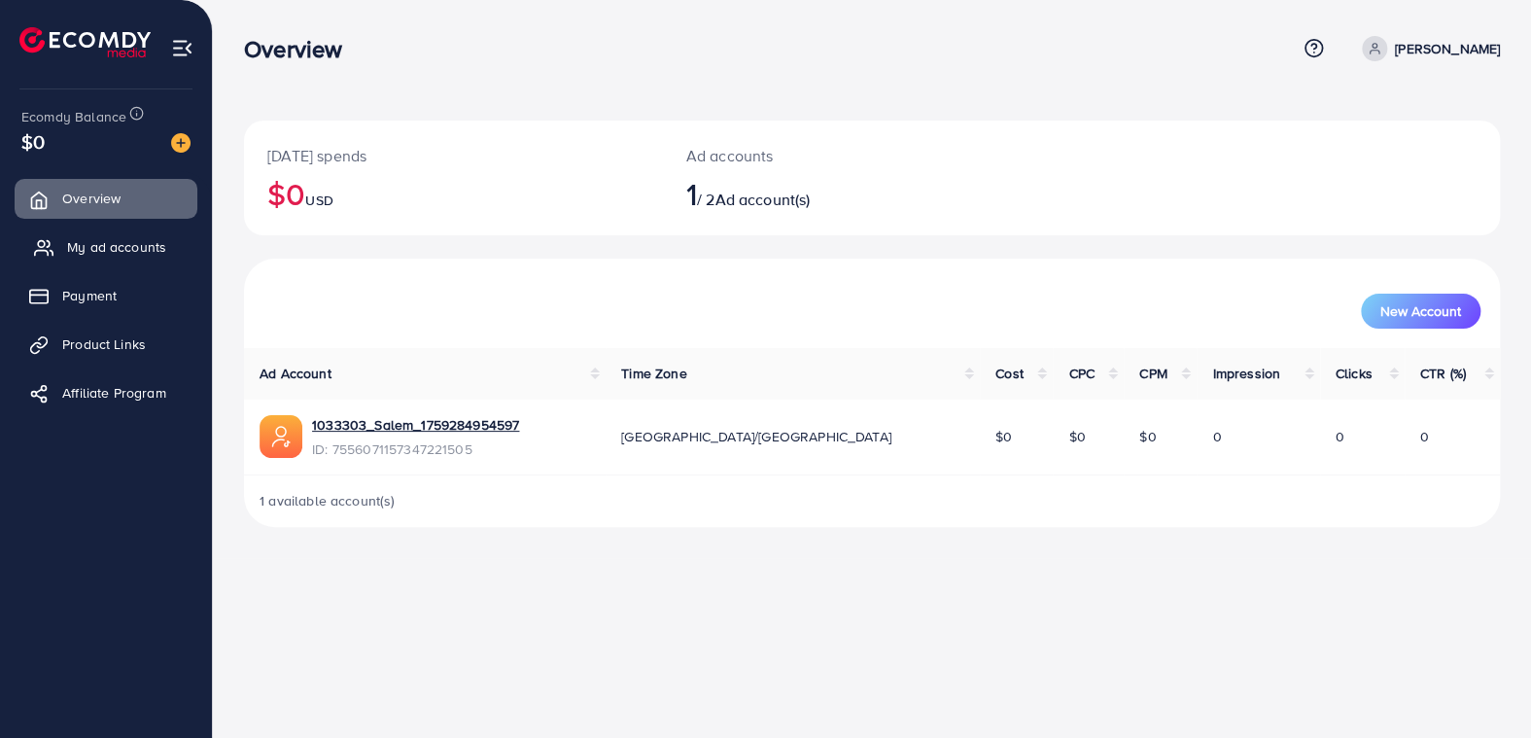
click at [120, 246] on span "My ad accounts" at bounding box center [116, 246] width 99 height 19
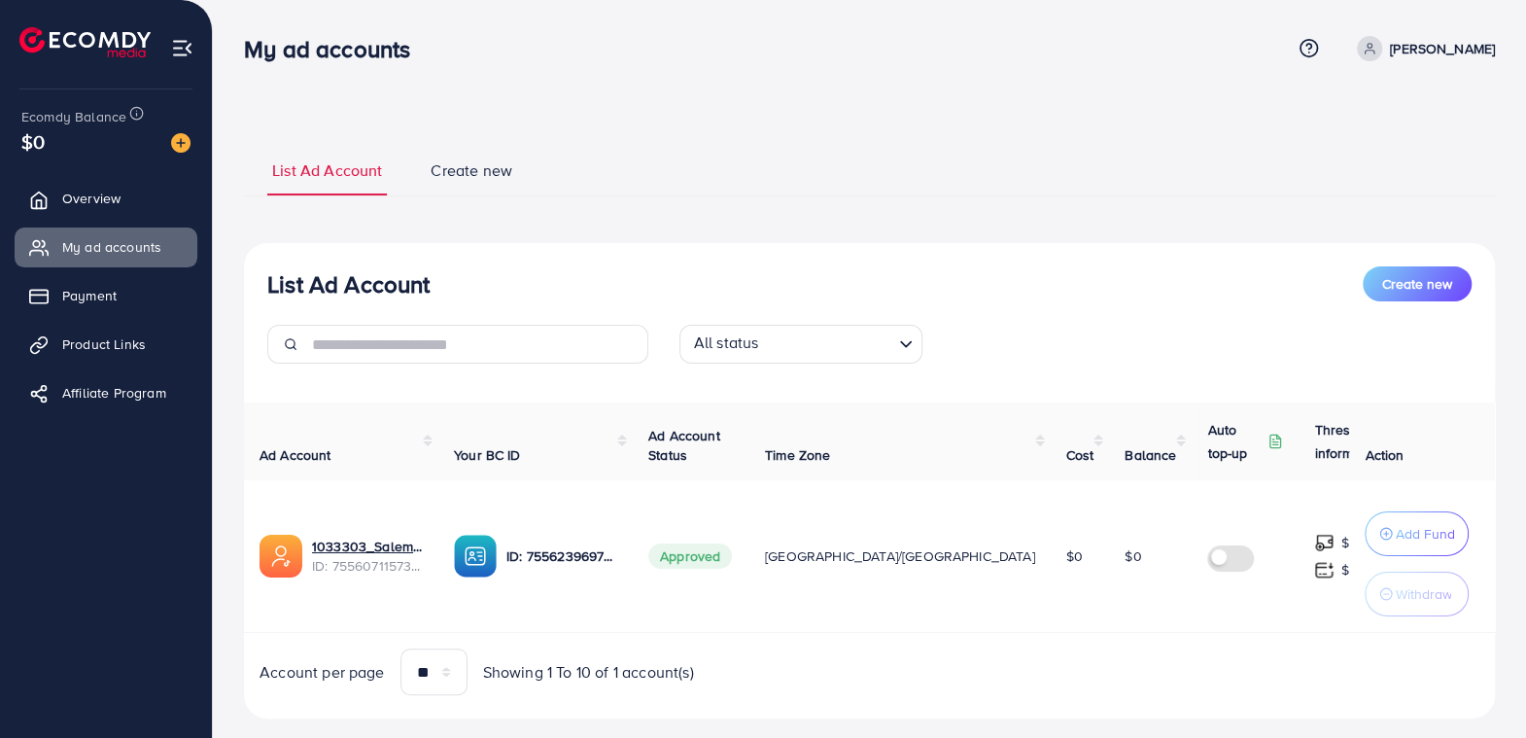
click at [1393, 286] on span "Create new" at bounding box center [1417, 283] width 70 height 19
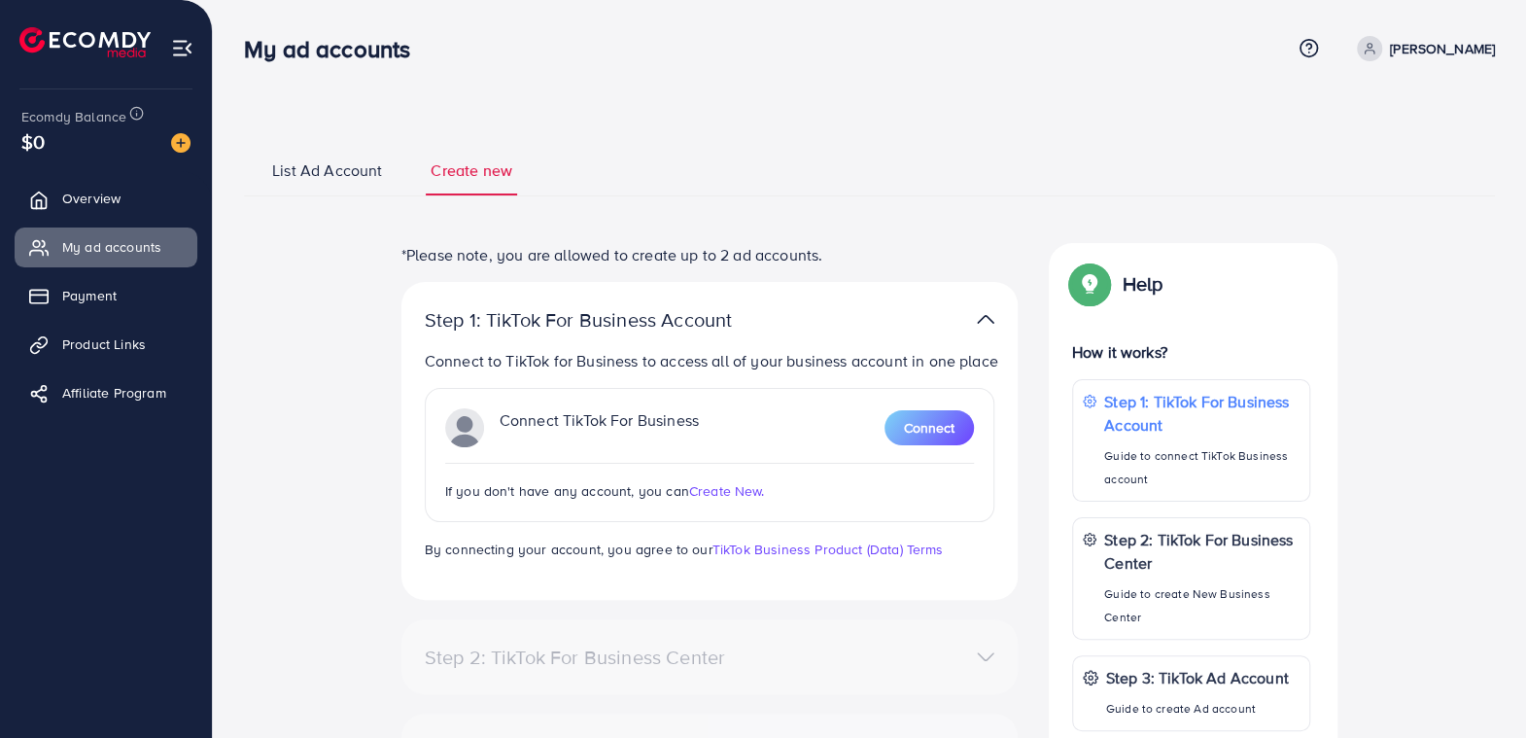
click at [742, 501] on span "Create New." at bounding box center [727, 490] width 76 height 19
click at [932, 437] on span "Connect" at bounding box center [929, 427] width 51 height 19
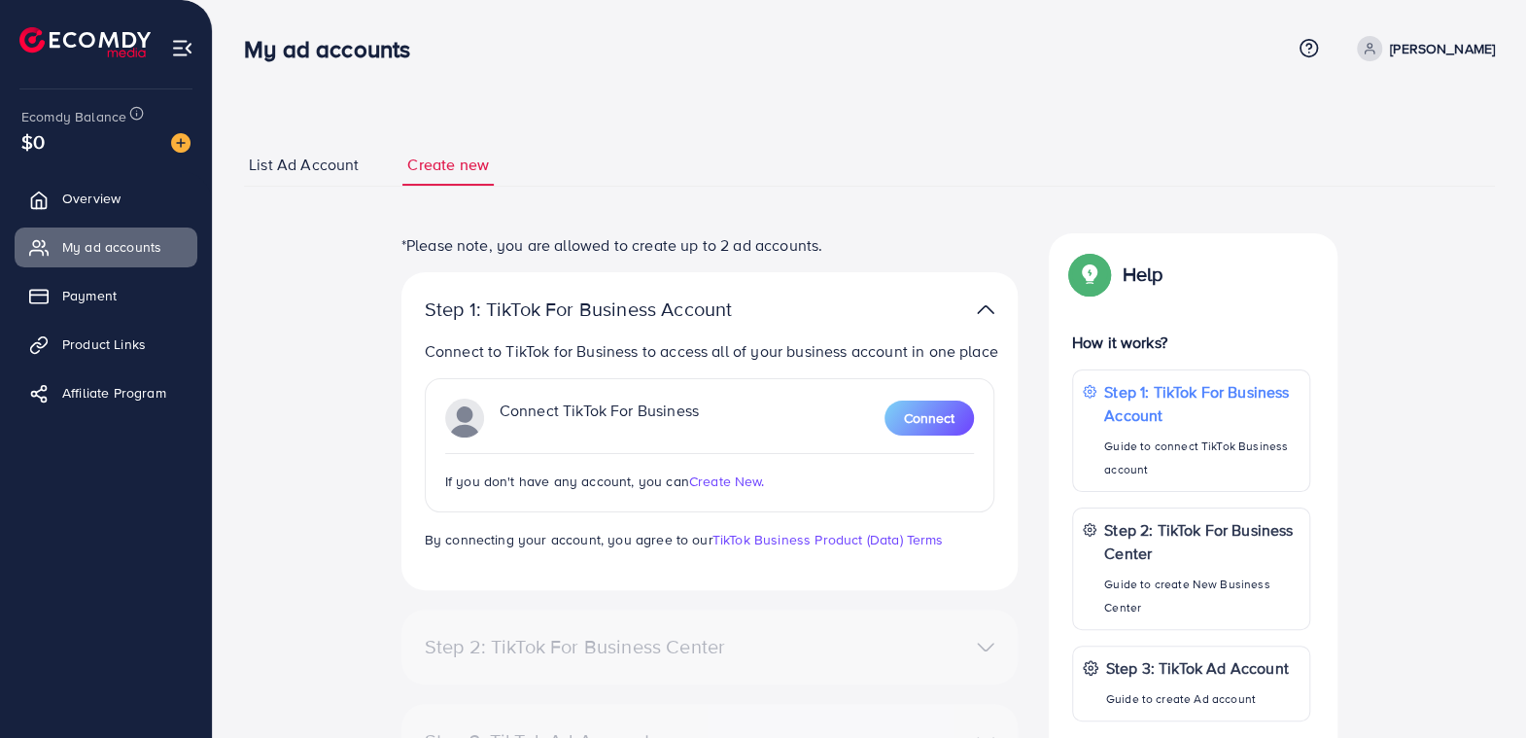
click at [896, 185] on ul "List Ad Account Create new" at bounding box center [869, 165] width 1251 height 43
click at [327, 167] on span "List Ad Account" at bounding box center [304, 165] width 110 height 22
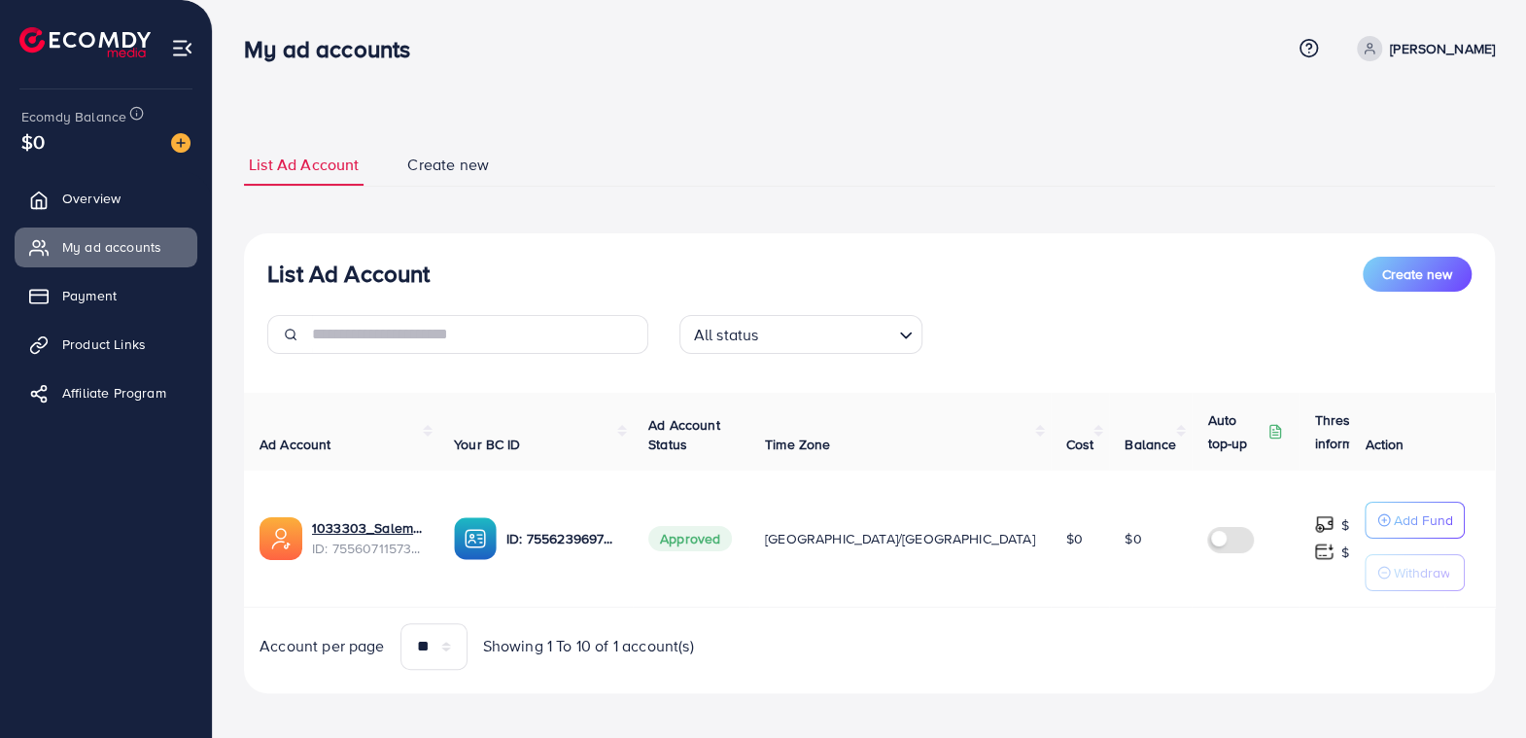
click at [422, 164] on span "Create new" at bounding box center [448, 165] width 82 height 22
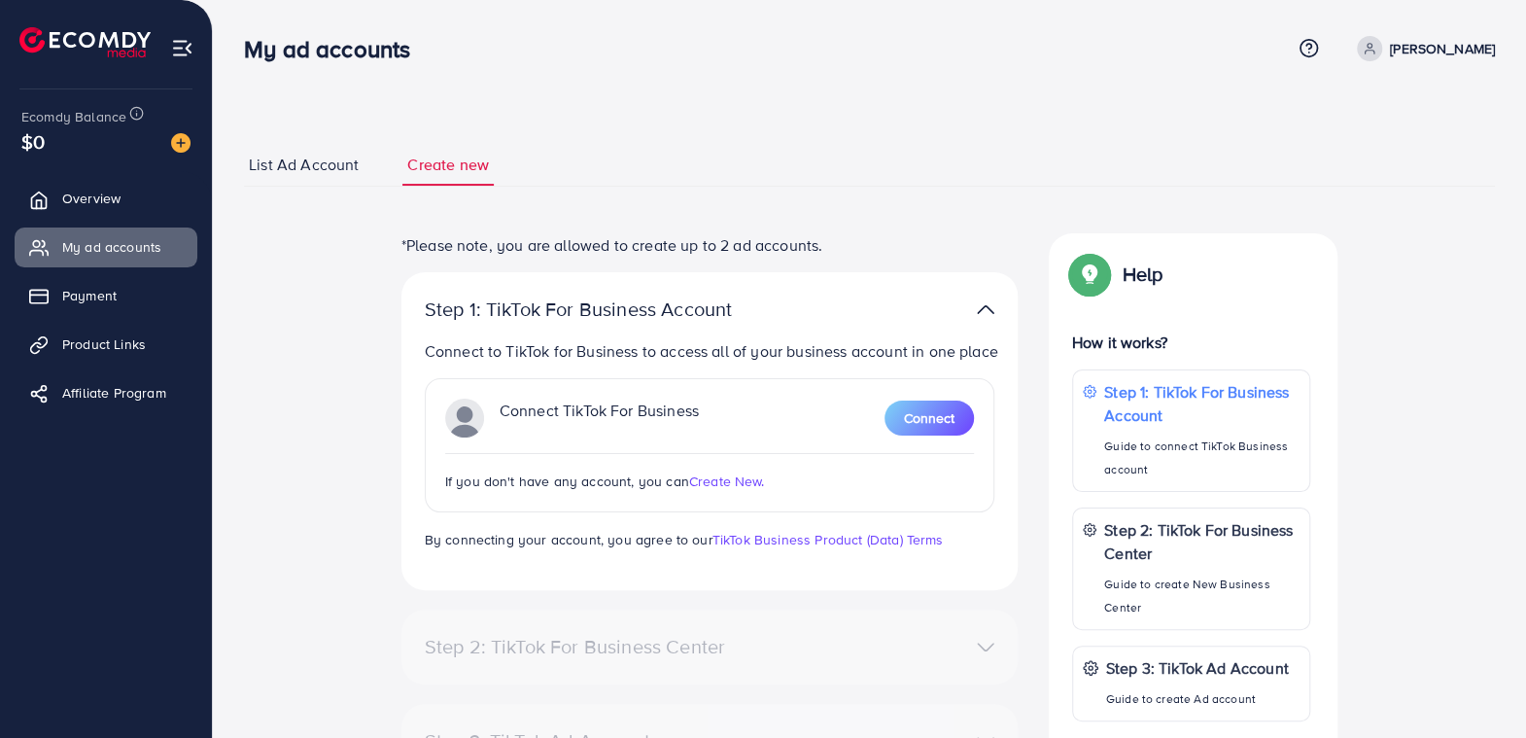
click at [300, 166] on span "List Ad Account" at bounding box center [304, 165] width 110 height 22
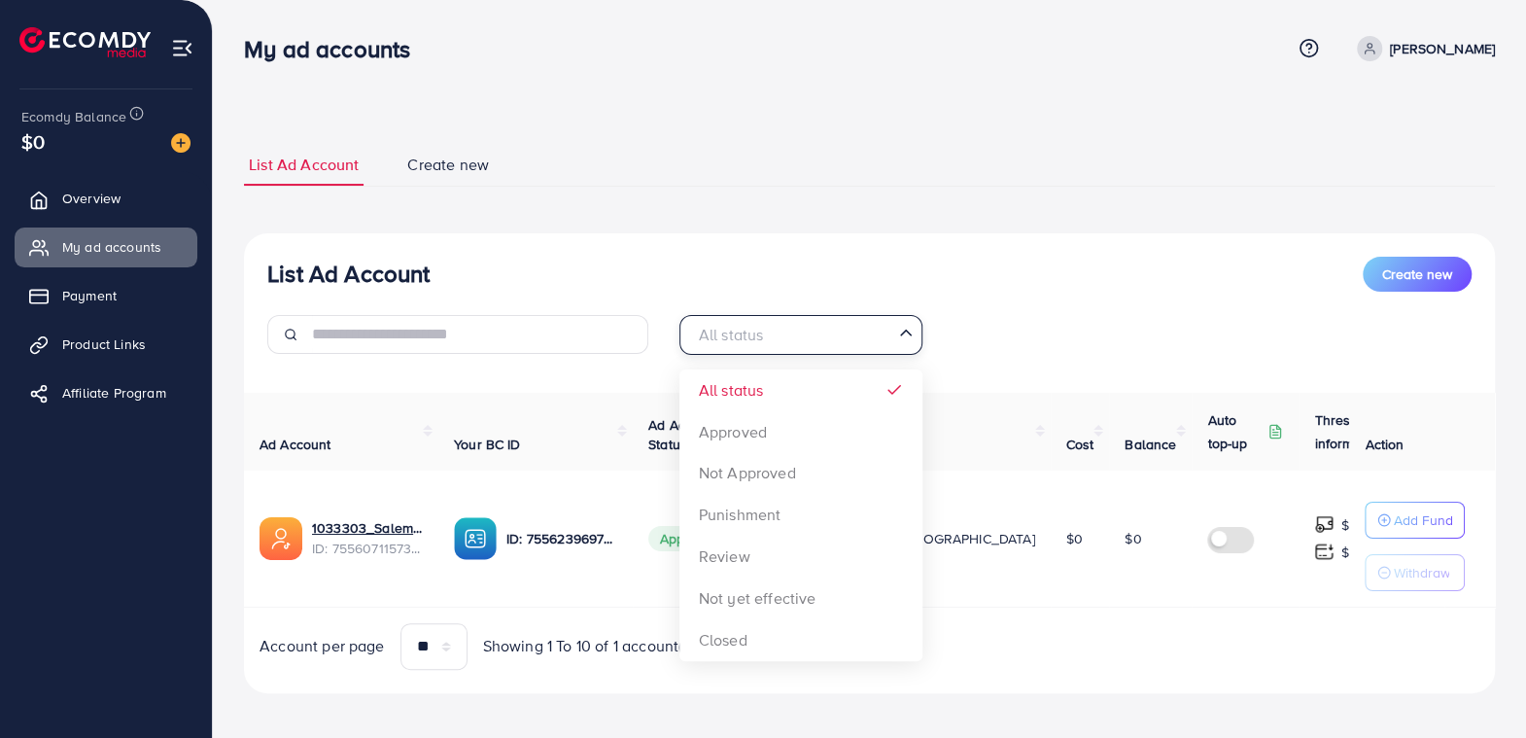
click at [904, 339] on icon "Search for option" at bounding box center [905, 332] width 19 height 19
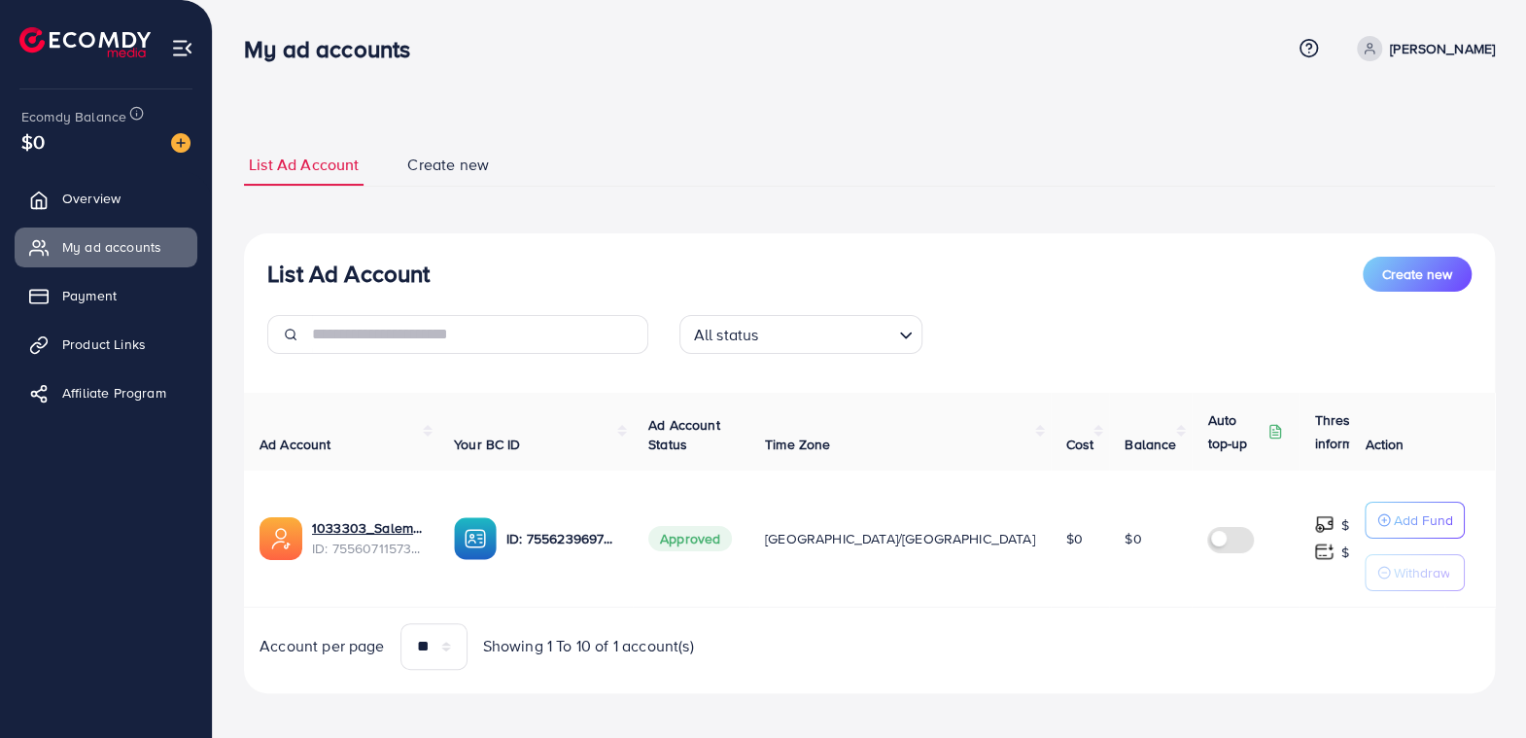
click at [1028, 300] on div "List Ad Account Create new All status Loading... All status Approved Not Approv…" at bounding box center [869, 313] width 1251 height 113
click at [908, 337] on icon "Search for option" at bounding box center [905, 335] width 19 height 19
click at [1013, 291] on div "List Ad Account Create new" at bounding box center [869, 274] width 1205 height 35
click at [832, 332] on input "Search for option" at bounding box center [827, 335] width 126 height 30
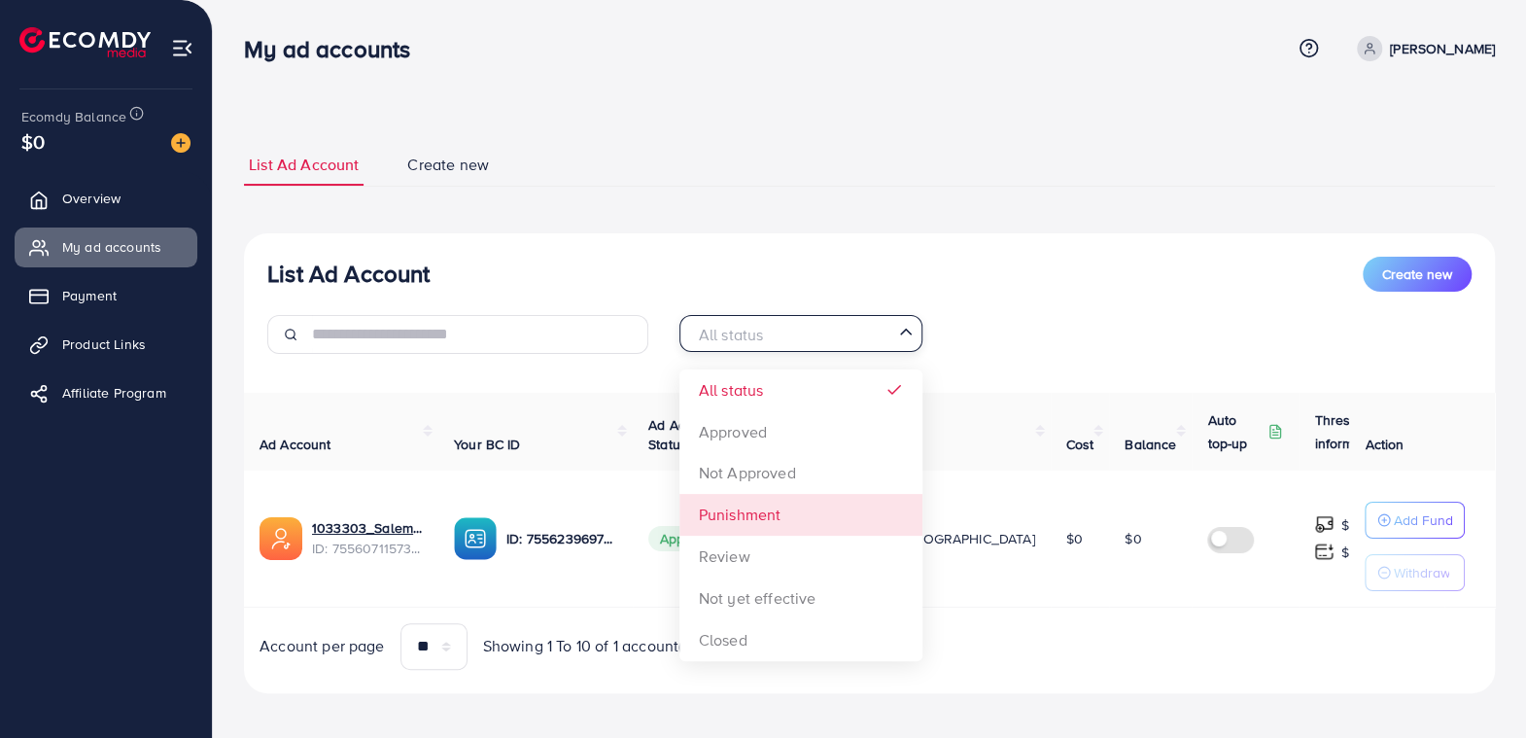
click at [1031, 338] on div "All status Loading... All status Approved Not Approved Punishment Review Not ye…" at bounding box center [870, 342] width 412 height 54
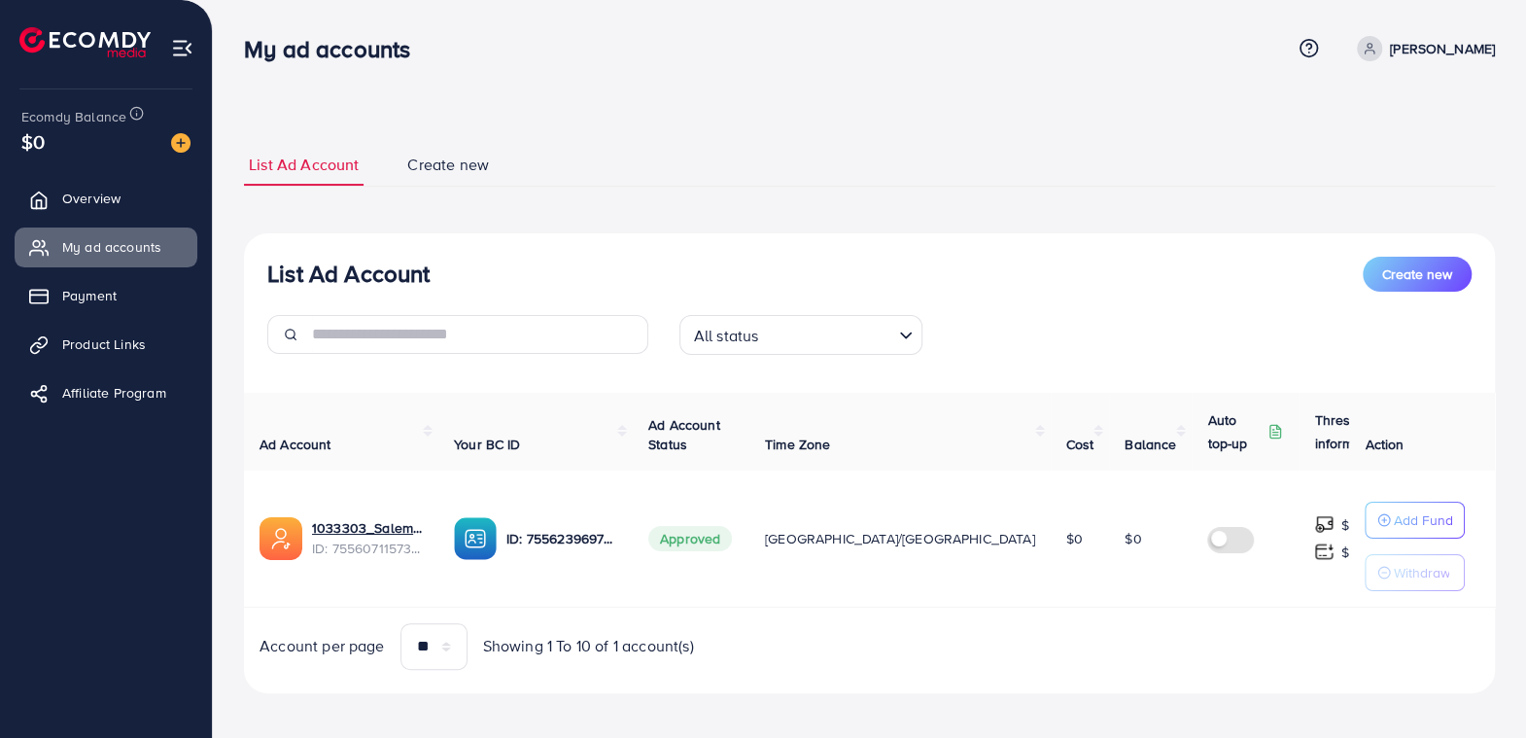
click at [887, 335] on input "Search for option" at bounding box center [827, 335] width 126 height 30
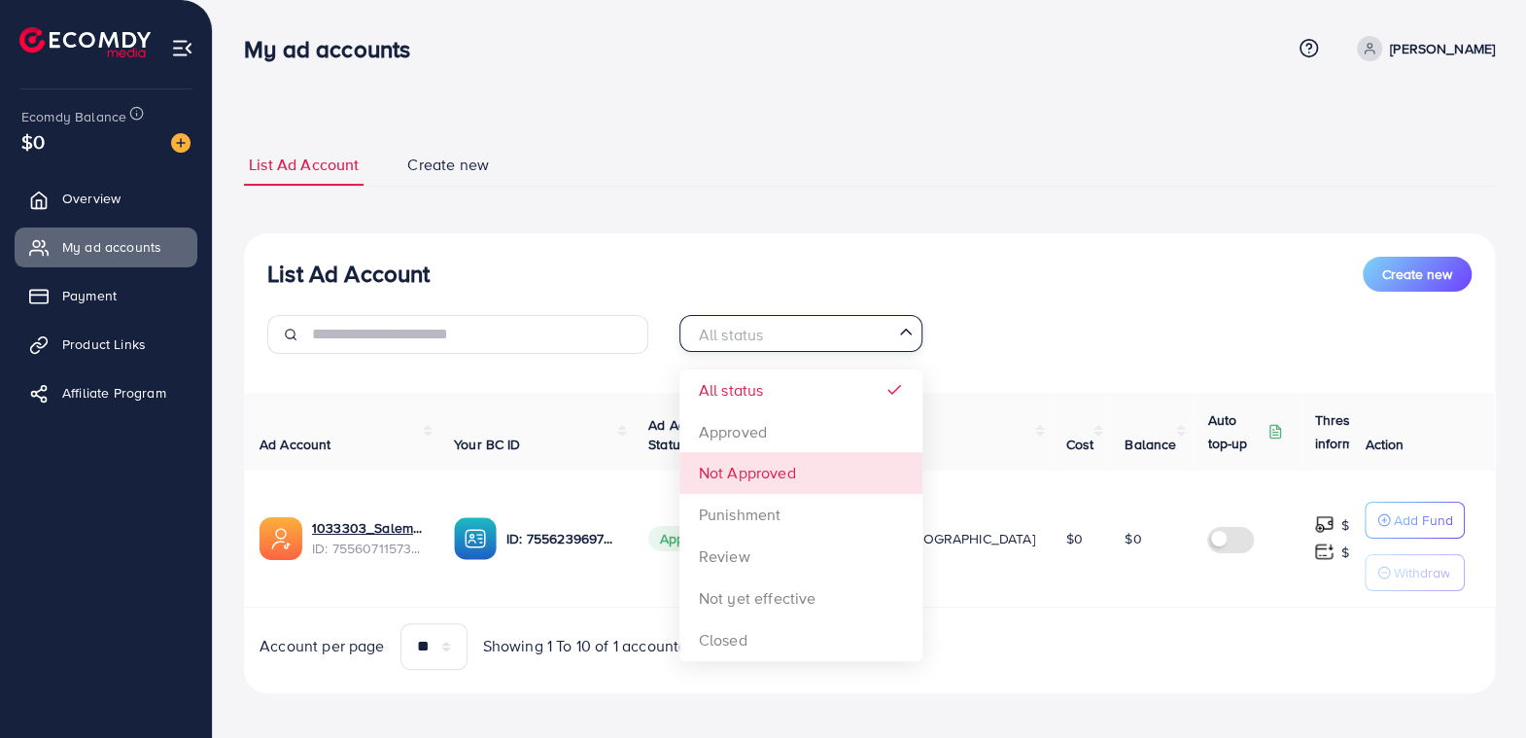
click at [1021, 336] on div "All status Loading... All status Approved Not Approved Punishment Review Not ye…" at bounding box center [870, 342] width 412 height 54
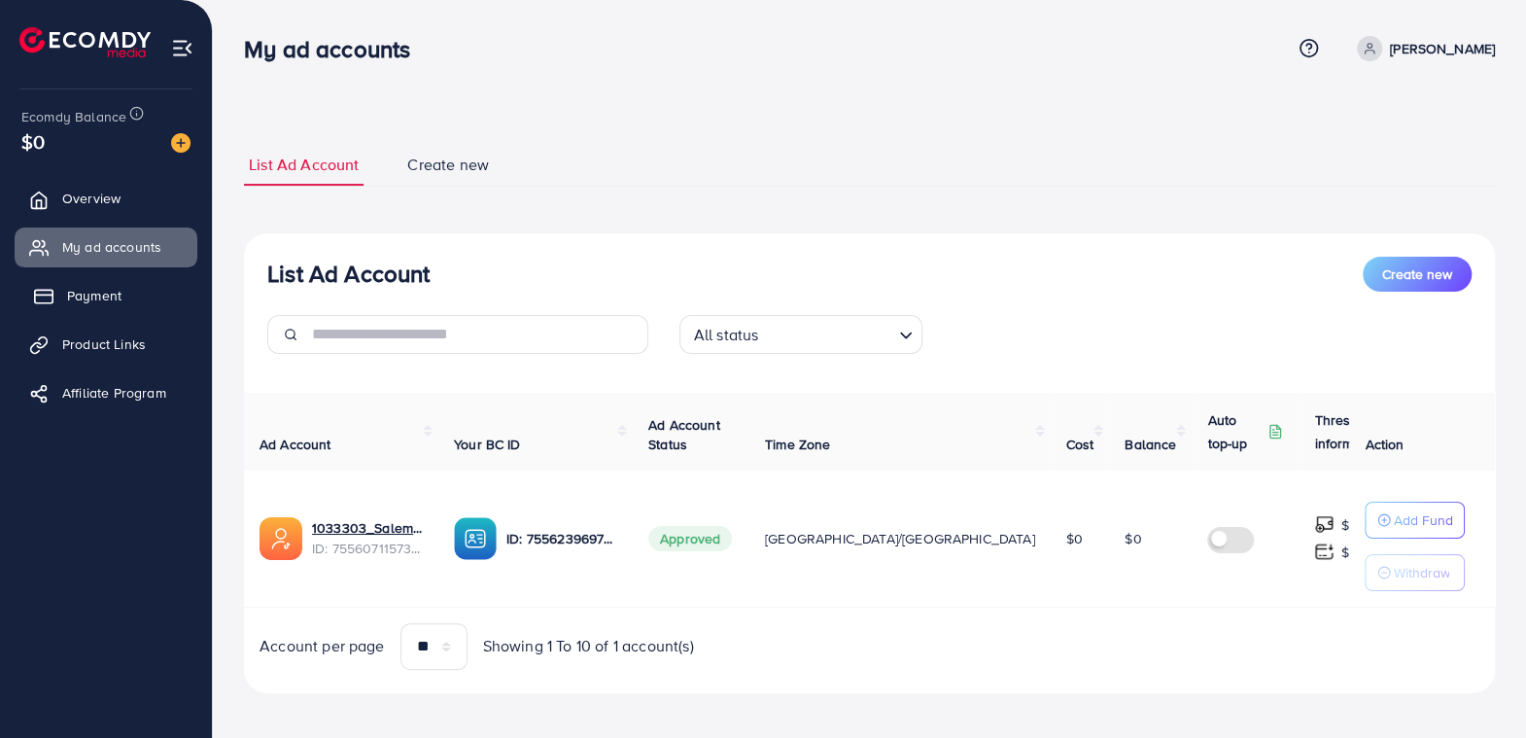
click at [114, 299] on span "Payment" at bounding box center [94, 295] width 54 height 19
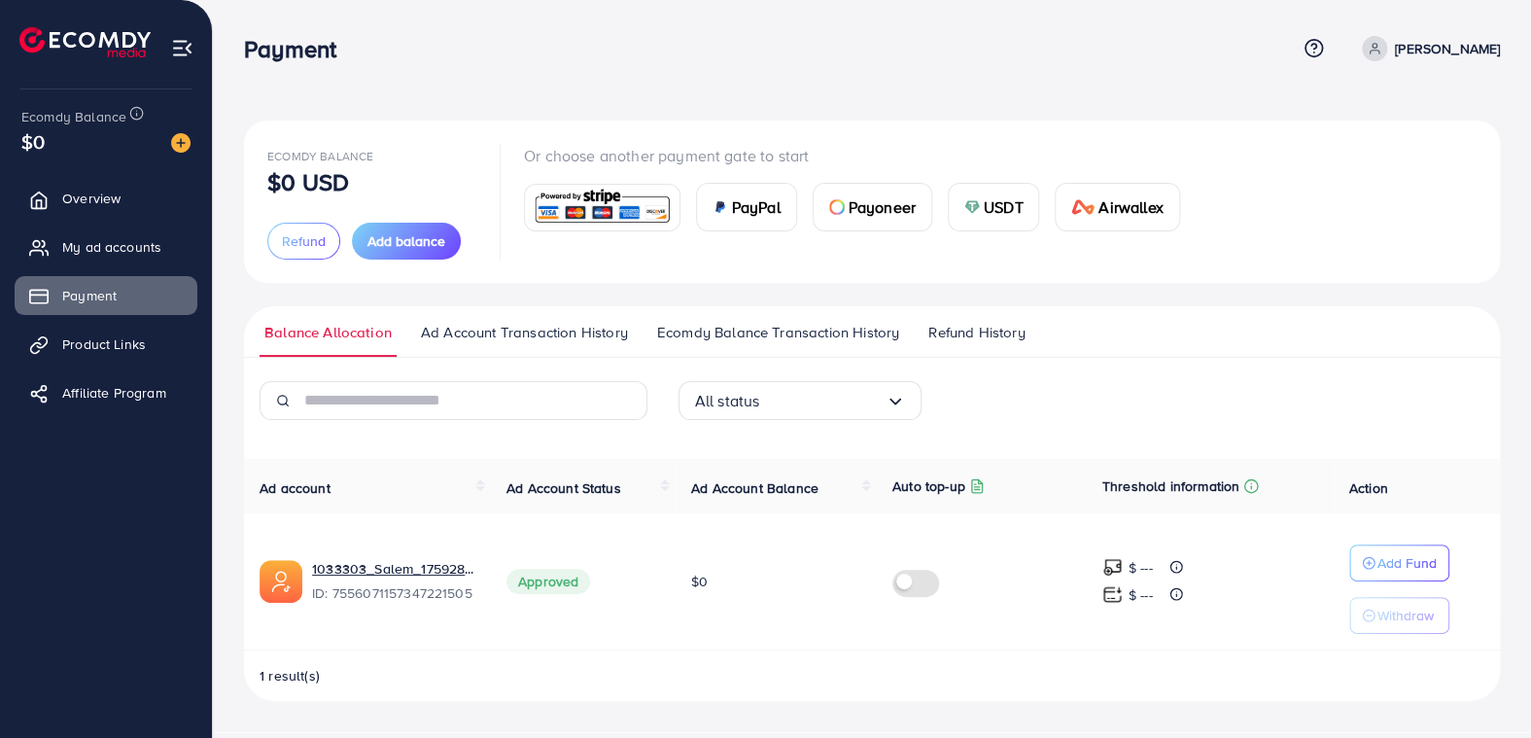
drag, startPoint x: 327, startPoint y: 187, endPoint x: 367, endPoint y: 185, distance: 39.9
click at [354, 189] on div "Ecomdy Balance $0 USD" at bounding box center [371, 169] width 209 height 50
click at [392, 179] on div "Ecomdy Balance $0 USD" at bounding box center [371, 169] width 209 height 50
click at [446, 171] on div "Ecomdy Balance $0 USD" at bounding box center [371, 169] width 209 height 50
